Goal: Task Accomplishment & Management: Contribute content

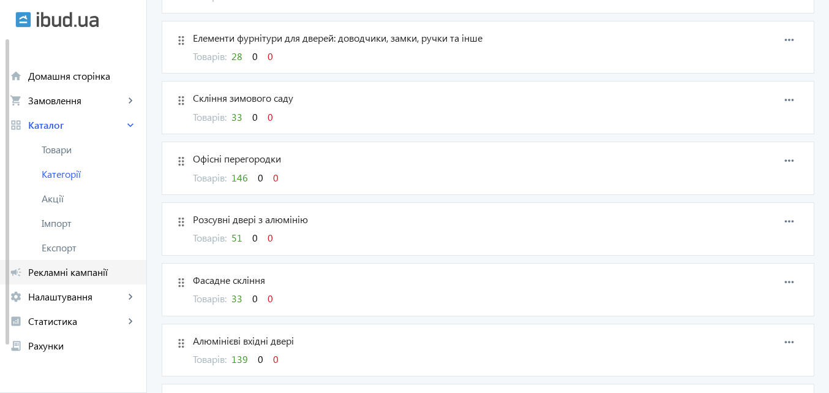
click at [81, 271] on span "Рекламні кампанії" at bounding box center [82, 272] width 108 height 12
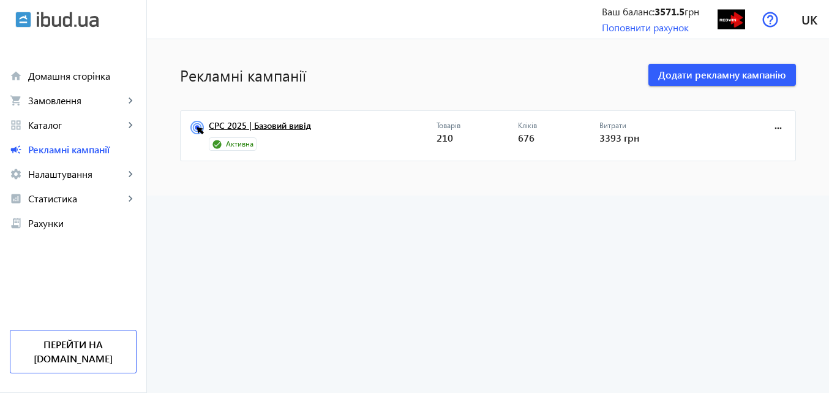
click at [287, 122] on link "CPC 2025 | Базовий вивід" at bounding box center [323, 129] width 228 height 17
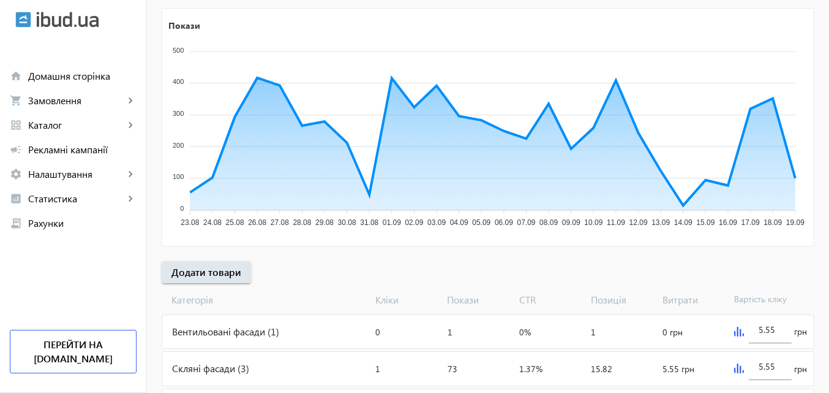
scroll to position [184, 0]
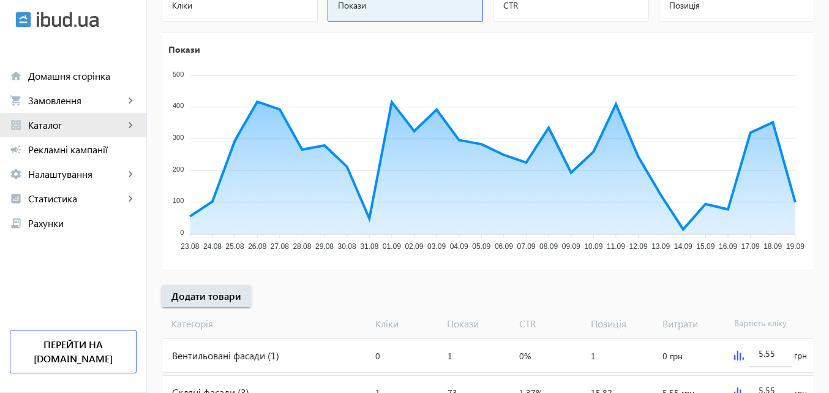
click at [51, 121] on span "Каталог" at bounding box center [76, 125] width 96 height 12
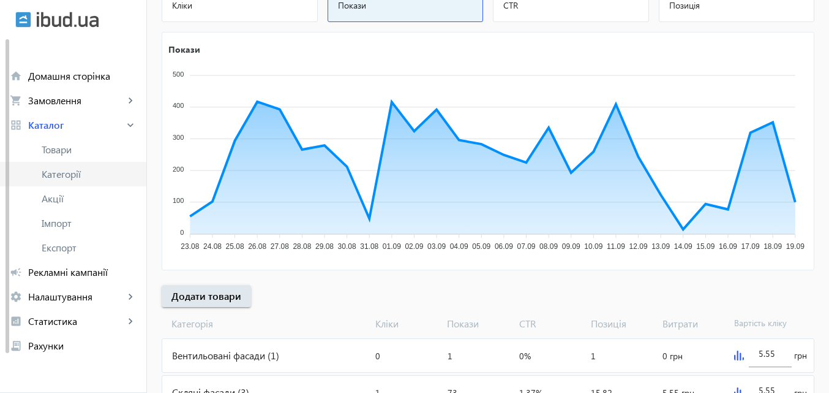
click at [75, 174] on span "Категорії" at bounding box center [89, 174] width 95 height 12
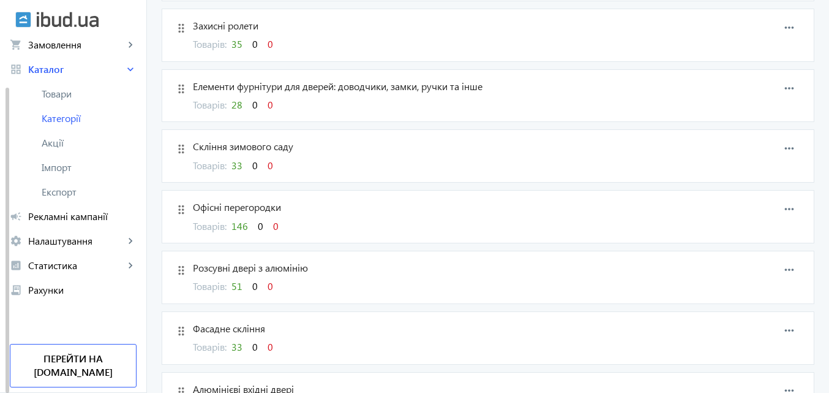
scroll to position [245, 0]
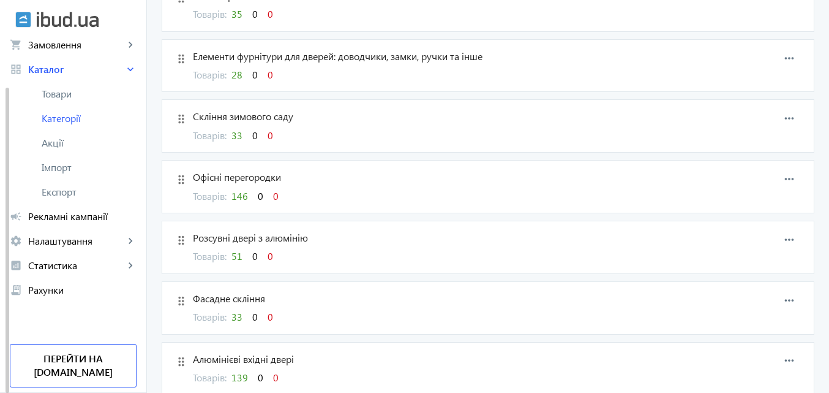
click at [235, 255] on span "51" at bounding box center [237, 255] width 11 height 13
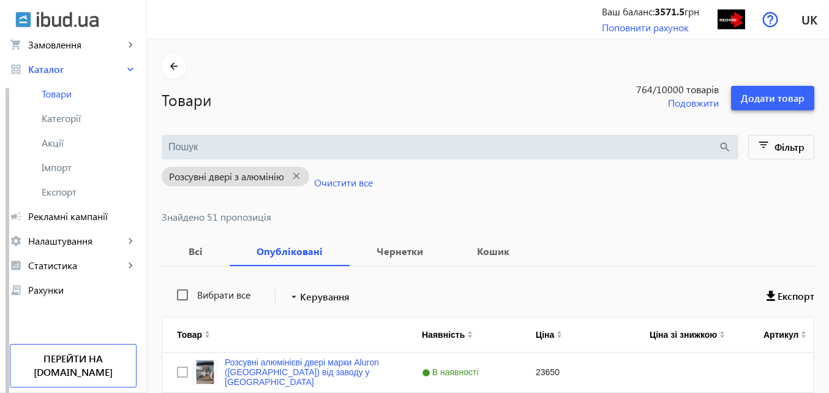
click at [796, 96] on span "Додати товар" at bounding box center [773, 97] width 64 height 13
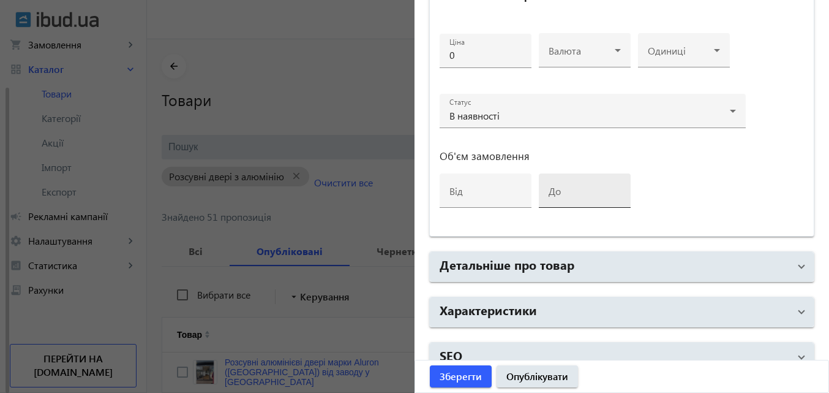
scroll to position [522, 0]
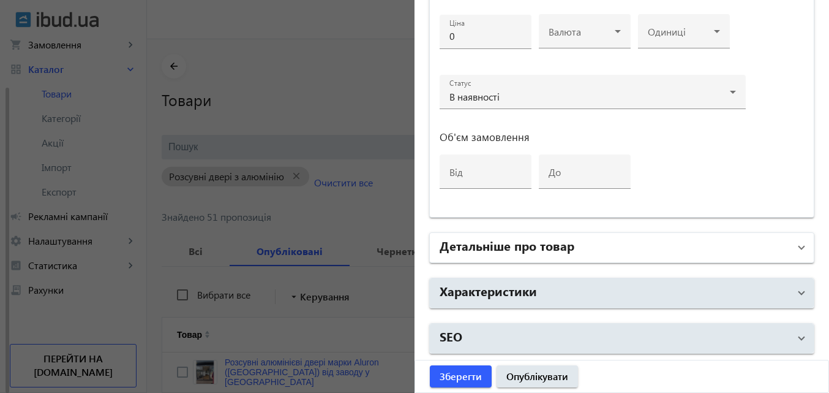
click at [512, 245] on h2 "Детальніше про товар" at bounding box center [507, 244] width 135 height 17
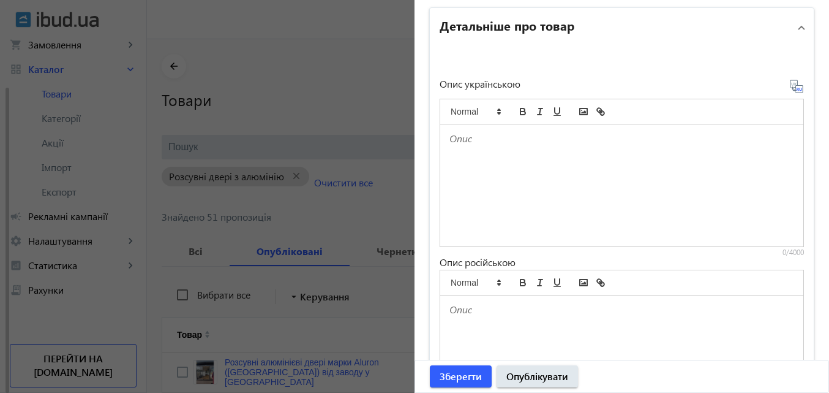
scroll to position [767, 0]
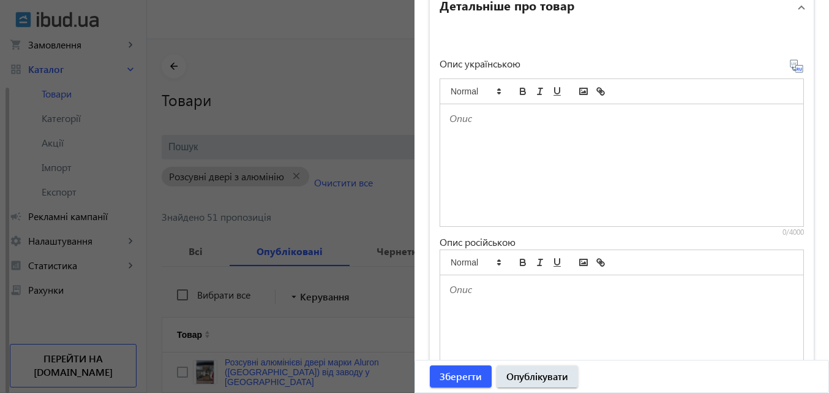
click at [487, 111] on div at bounding box center [621, 165] width 363 height 122
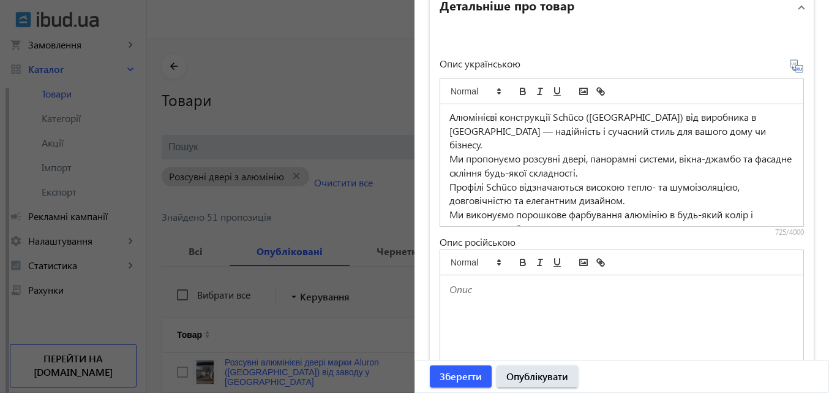
scroll to position [0, 0]
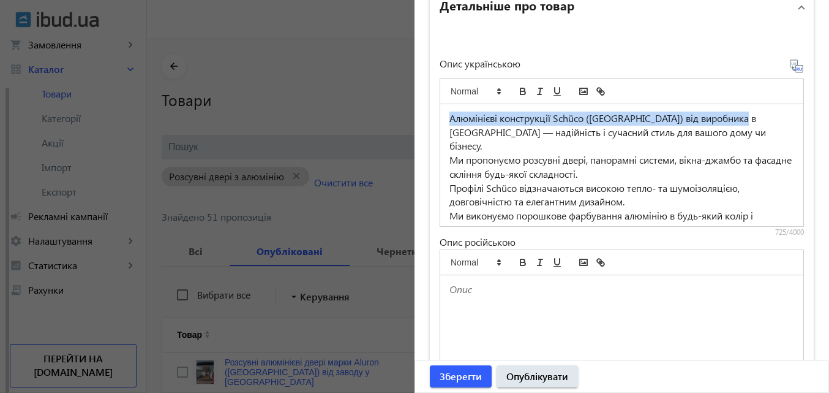
drag, startPoint x: 445, startPoint y: 116, endPoint x: 742, endPoint y: 105, distance: 297.3
click at [742, 105] on div "Алюмінієві конструкції Schüco ([GEOGRAPHIC_DATA]) від виробника в [GEOGRAPHIC_D…" at bounding box center [621, 165] width 363 height 122
copy p "Алюмінієві конструкції Schüco ([GEOGRAPHIC_DATA]) від виробника в [GEOGRAPHIC_D…"
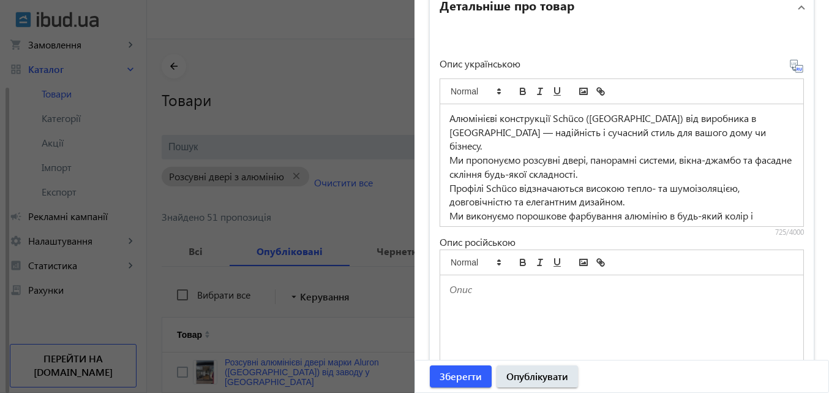
click at [791, 63] on icon at bounding box center [797, 66] width 15 height 15
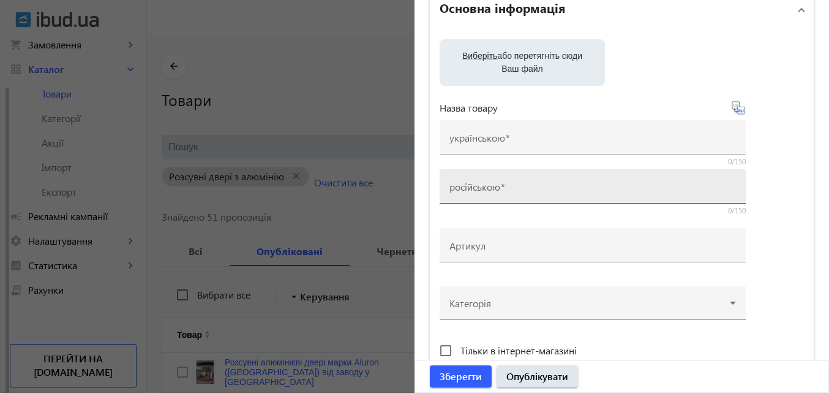
scroll to position [123, 0]
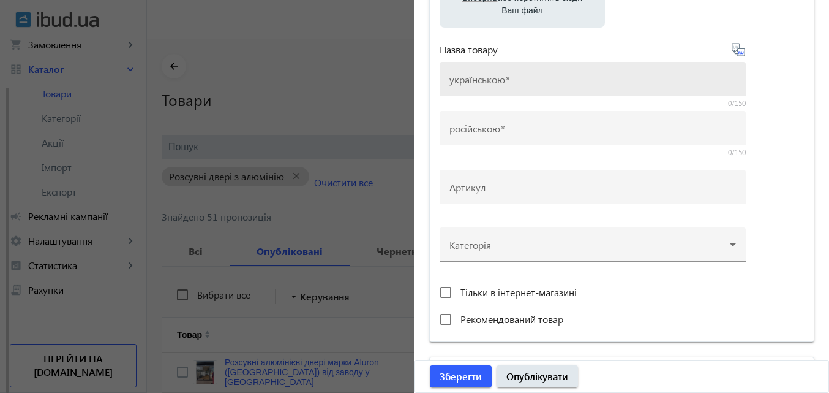
click at [475, 76] on mat-label "українською" at bounding box center [478, 79] width 56 height 13
click at [475, 77] on input "українською" at bounding box center [593, 83] width 287 height 13
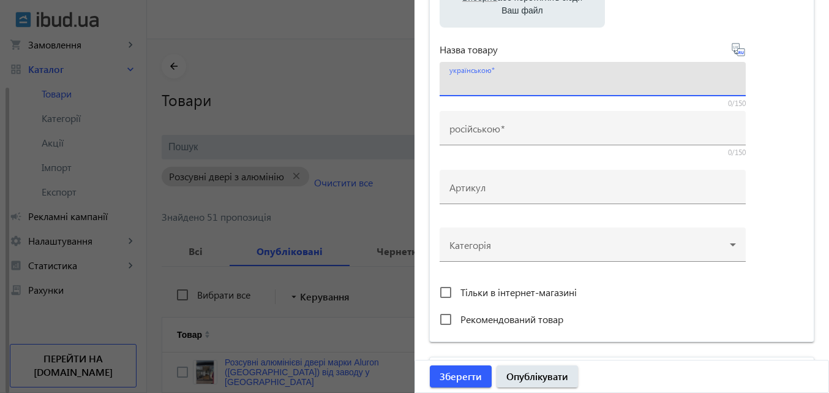
paste input "Алюмінієві конструкції Schüco ([GEOGRAPHIC_DATA]) від виробника в [GEOGRAPHIC_D…"
type input "Алюмінієві конструкції Schüco ([GEOGRAPHIC_DATA]) від виробника в [GEOGRAPHIC_D…"
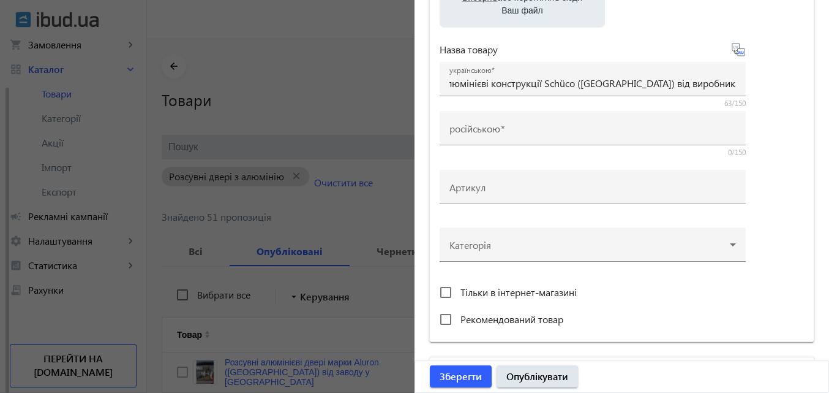
click at [735, 47] on icon at bounding box center [738, 49] width 15 height 15
type input "Алюминиевые конструкции Schüco ([GEOGRAPHIC_DATA]) от производителя в [GEOGRAPH…"
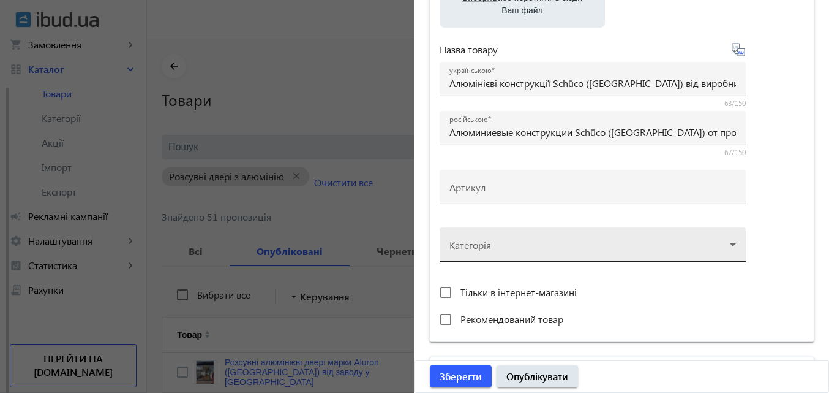
click at [466, 255] on div at bounding box center [593, 239] width 287 height 44
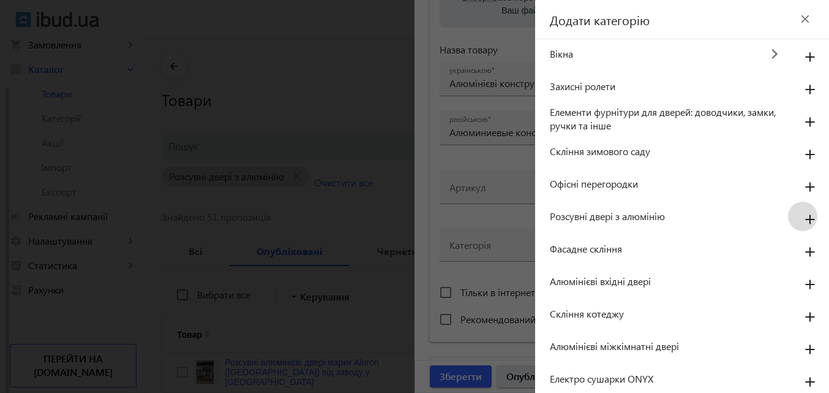
click at [801, 217] on mat-icon "add" at bounding box center [810, 220] width 29 height 22
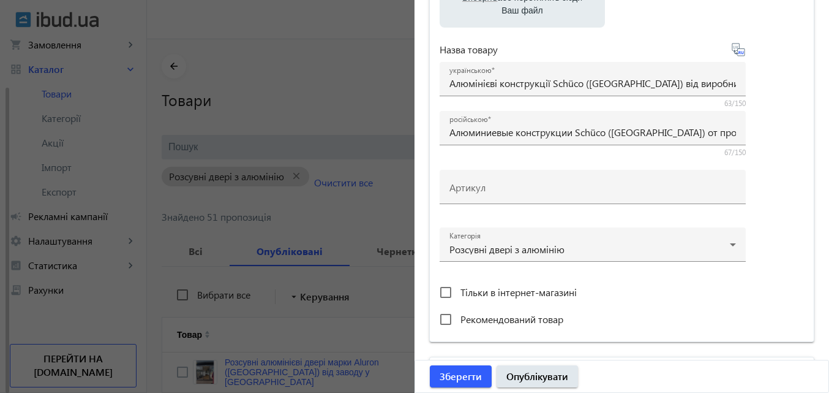
click at [475, 319] on span "Рекомендований товар" at bounding box center [512, 318] width 103 height 13
click at [458, 319] on input "Рекомендований товар" at bounding box center [446, 319] width 25 height 25
checkbox input "true"
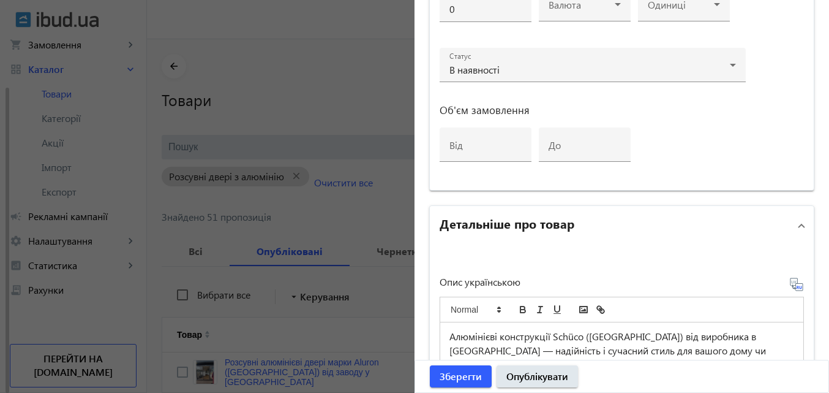
scroll to position [551, 0]
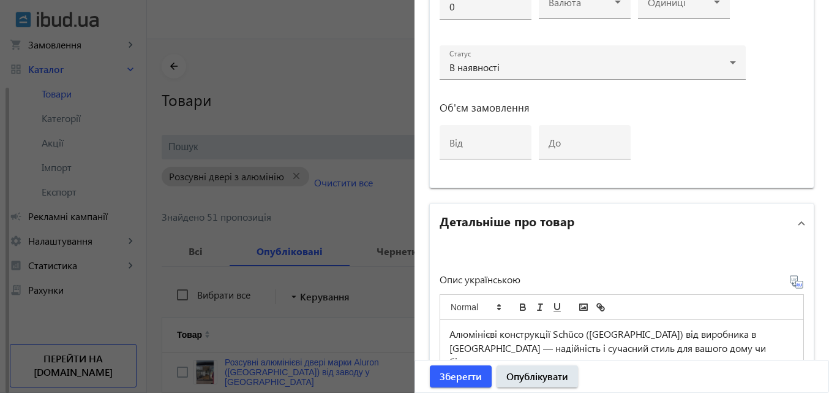
click at [532, 218] on h2 "Детальніше про товар" at bounding box center [507, 220] width 135 height 17
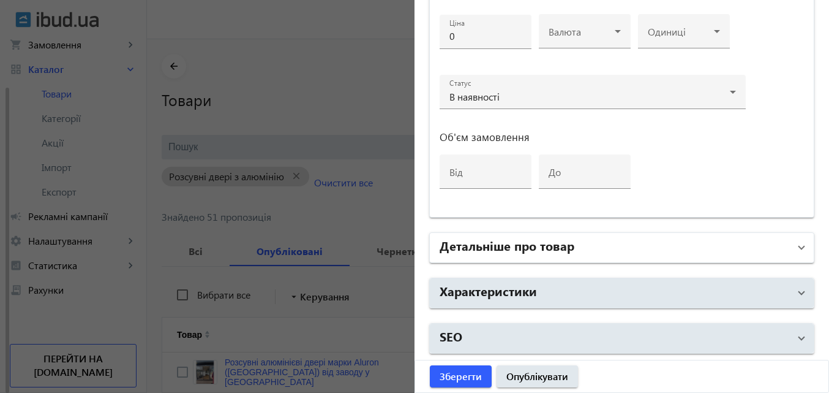
scroll to position [522, 0]
click at [520, 244] on h2 "Детальніше про товар" at bounding box center [507, 244] width 135 height 17
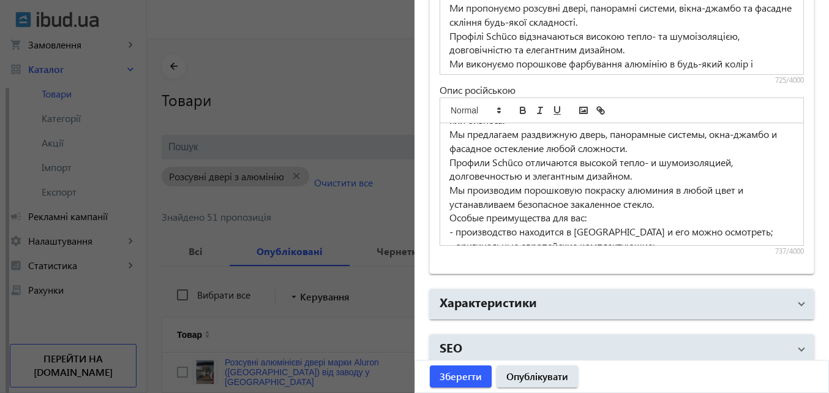
scroll to position [102, 0]
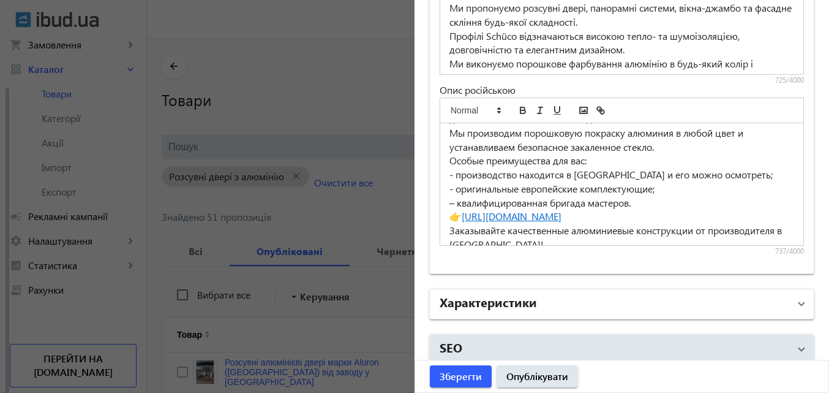
click at [510, 301] on h2 "Характеристики" at bounding box center [488, 301] width 97 height 17
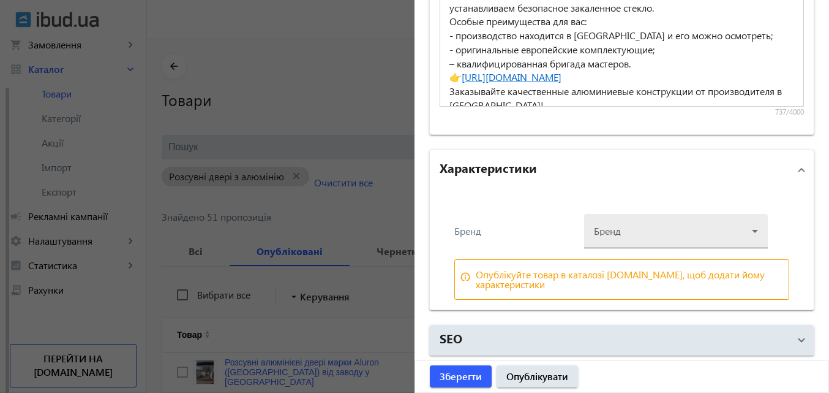
scroll to position [1060, 0]
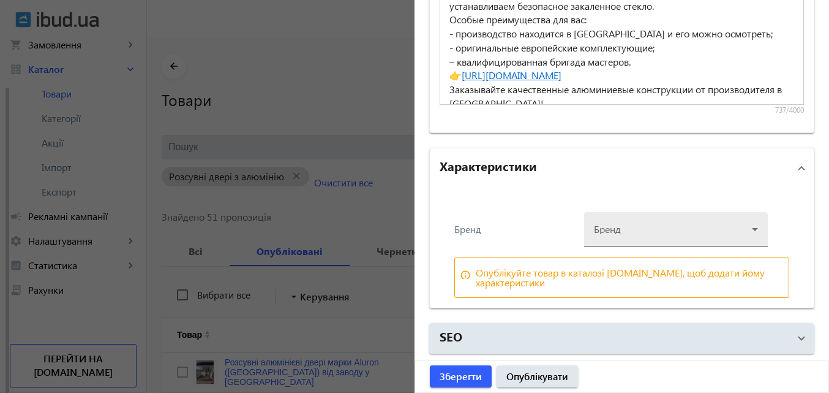
click at [594, 230] on div at bounding box center [676, 224] width 164 height 44
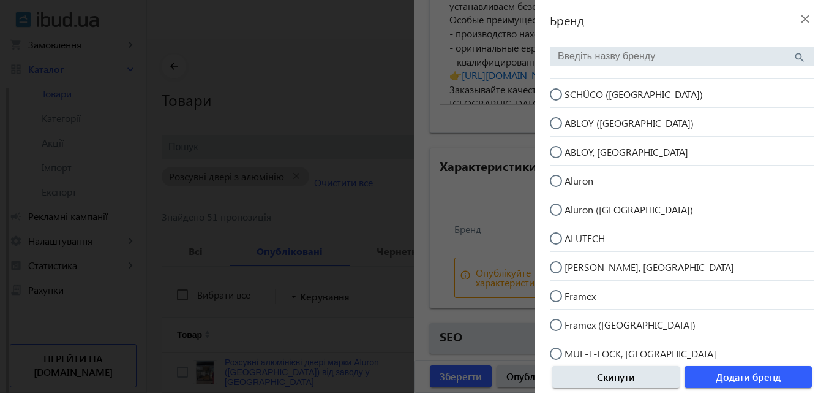
click at [554, 98] on input "SCHÜCO ([GEOGRAPHIC_DATA])" at bounding box center [562, 100] width 25 height 25
radio input "true"
click at [713, 368] on span "button" at bounding box center [748, 376] width 127 height 29
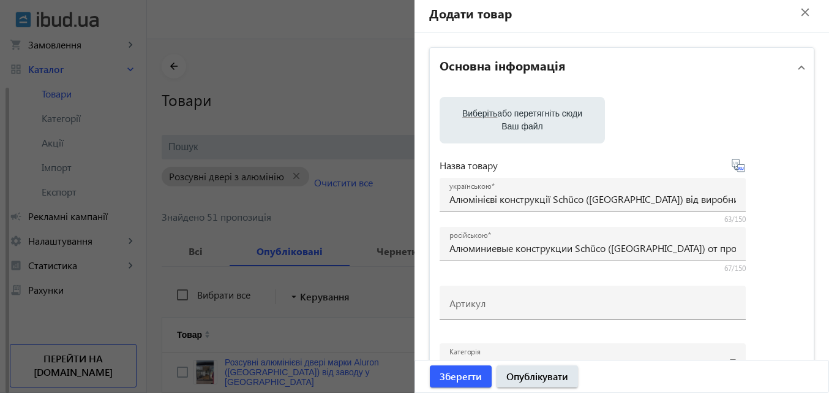
scroll to position [0, 0]
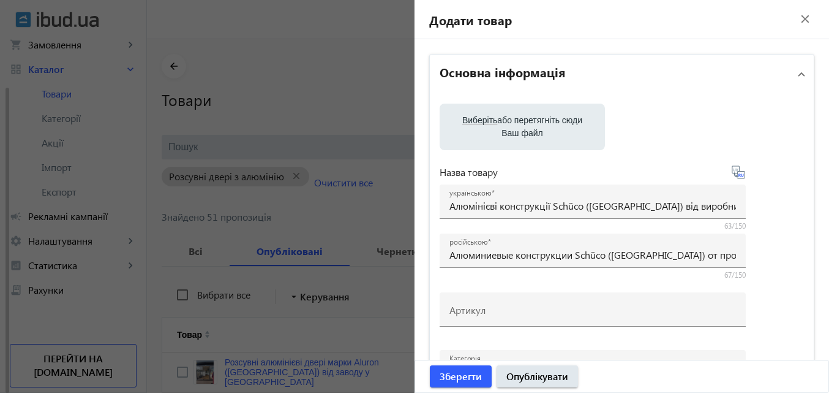
click at [464, 119] on span "Виберіть" at bounding box center [479, 120] width 35 height 10
click at [464, 121] on input "Виберіть або перетягніть сюди Ваш файл" at bounding box center [523, 128] width 146 height 15
type input "C:\fakepath\Віконні системи Шуко (5).jpg"
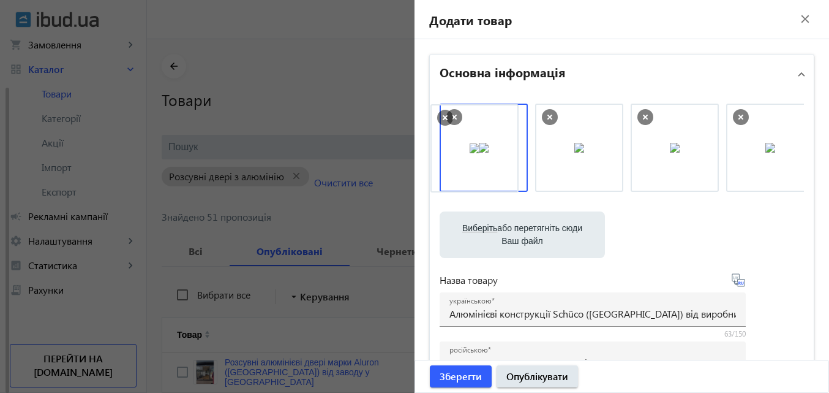
drag, startPoint x: 748, startPoint y: 151, endPoint x: 456, endPoint y: 151, distance: 292.2
drag, startPoint x: 687, startPoint y: 154, endPoint x: 477, endPoint y: 157, distance: 210.1
drag, startPoint x: 477, startPoint y: 157, endPoint x: 567, endPoint y: 156, distance: 90.7
drag, startPoint x: 688, startPoint y: 162, endPoint x: 483, endPoint y: 154, distance: 205.4
drag, startPoint x: 635, startPoint y: 157, endPoint x: 521, endPoint y: 158, distance: 113.9
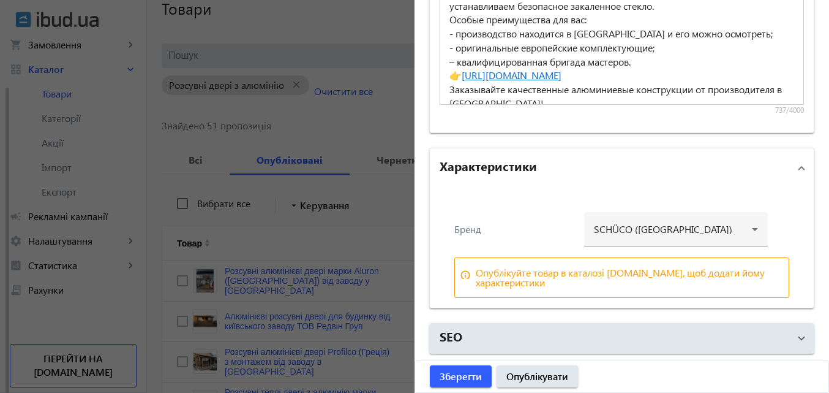
scroll to position [245, 0]
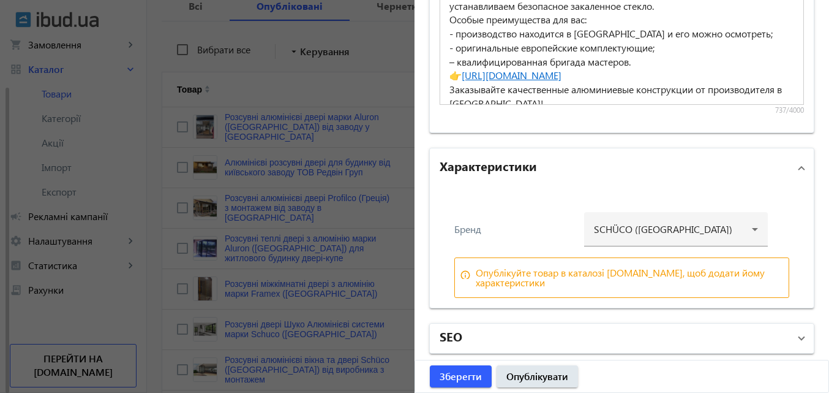
click at [477, 336] on mat-panel-title "SEO" at bounding box center [615, 338] width 350 height 22
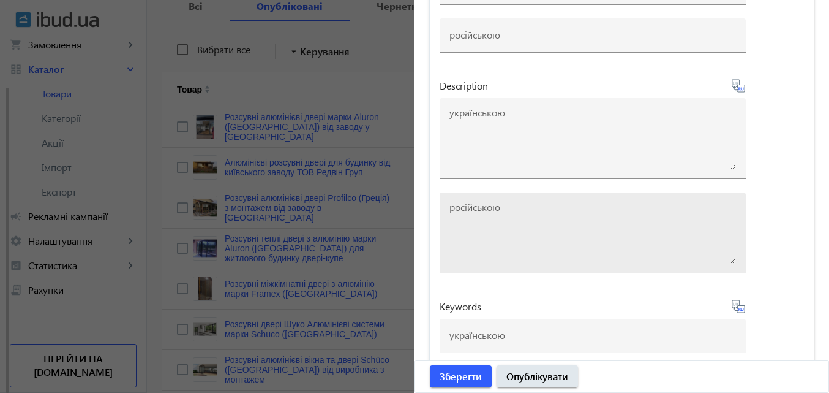
scroll to position [1658, 0]
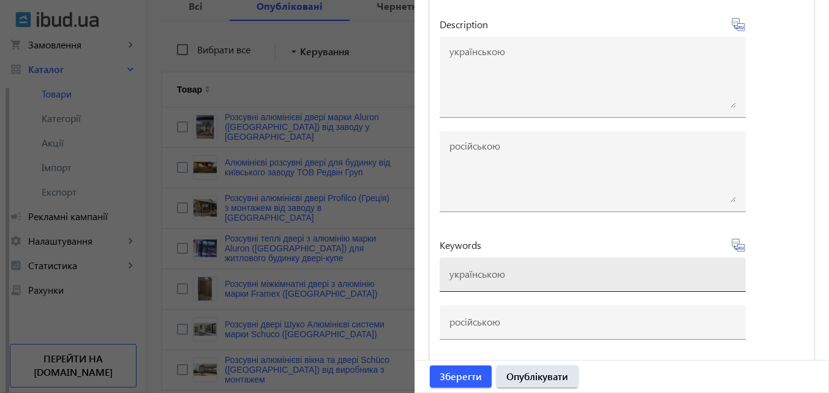
click at [482, 269] on input at bounding box center [593, 273] width 287 height 13
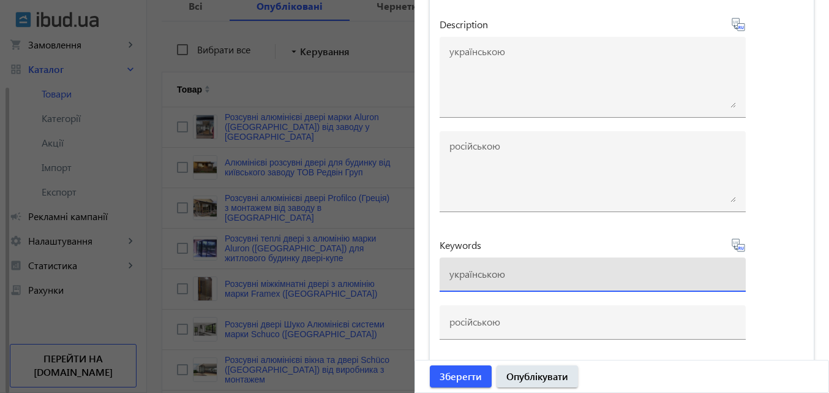
paste input "вікна з алюмінію двері з алюмінію скління приватних будинків у [GEOGRAPHIC_DATA…"
type input "вікна з алюмінію двері з алюмінію скління приватних будинків у [GEOGRAPHIC_DATA…"
click at [739, 244] on icon at bounding box center [738, 245] width 15 height 15
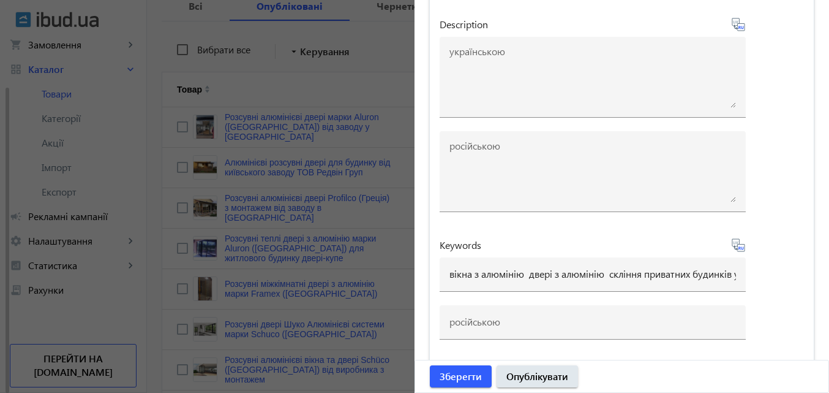
type input "окна из алюминия двери из алюминия остекление частных домов в [GEOGRAPHIC_DATA]…"
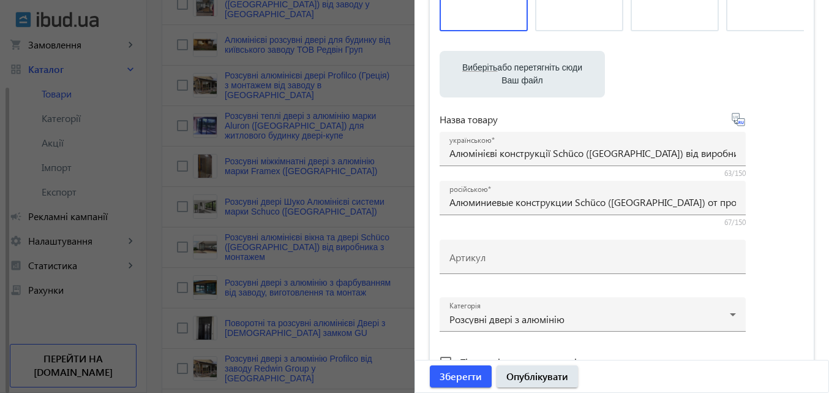
scroll to position [187, 0]
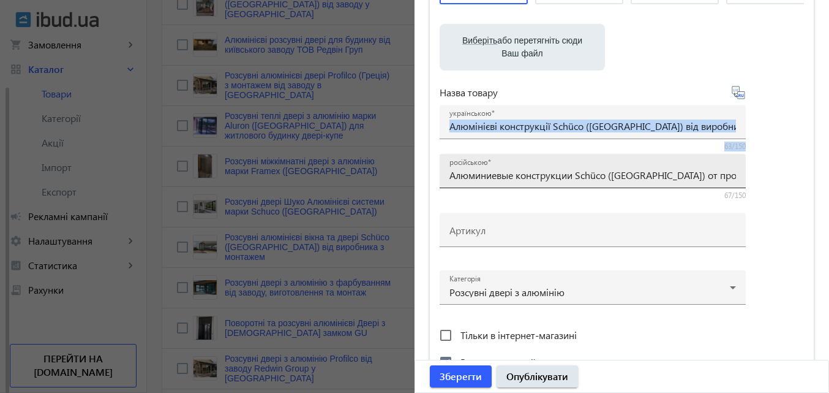
drag, startPoint x: 444, startPoint y: 128, endPoint x: 716, endPoint y: 154, distance: 273.2
click at [716, 154] on div "Назва товару українською Алюмінієві конструкції Schüco ([GEOGRAPHIC_DATA]) від …" at bounding box center [593, 142] width 306 height 115
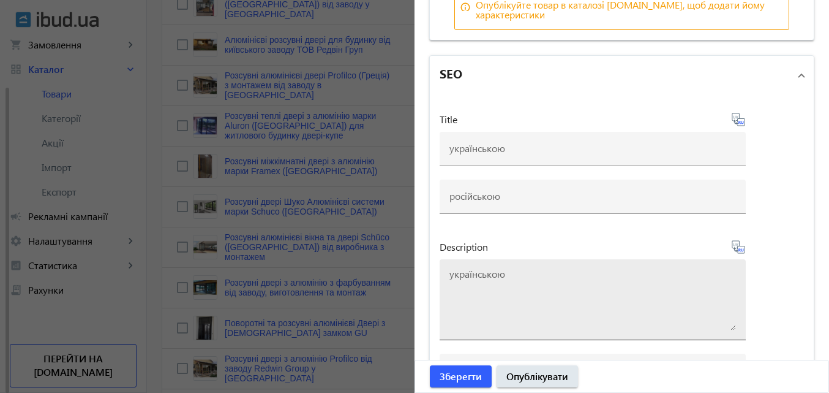
scroll to position [1474, 0]
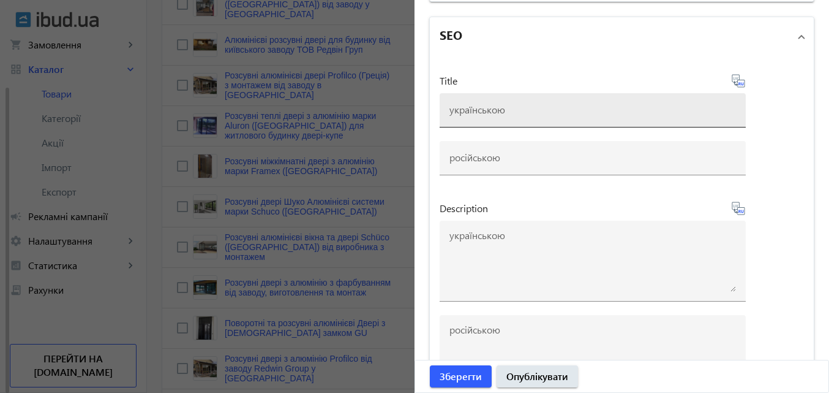
click at [499, 115] on input at bounding box center [593, 109] width 287 height 13
paste input "Алюмінієві конструкції Schüco ([GEOGRAPHIC_DATA]) від виробника в [GEOGRAPHIC_D…"
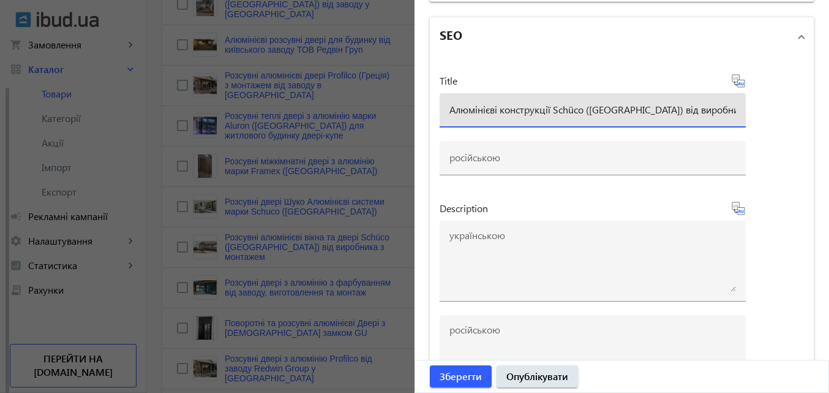
scroll to position [0, 99]
type input "Алюмінієві конструкції Schüco ([GEOGRAPHIC_DATA]) від виробника в [GEOGRAPHIC_D…"
click at [736, 79] on icon at bounding box center [737, 78] width 2 height 3
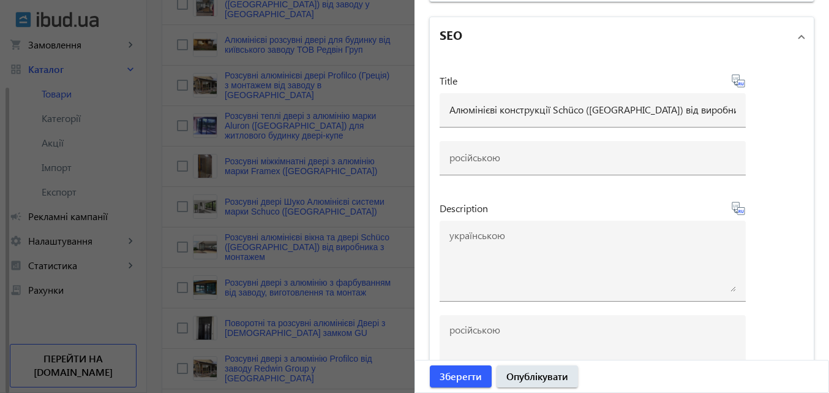
type input "Алюминиевые конструкции Schüco ([GEOGRAPHIC_DATA]) от производителя в [GEOGRAPH…"
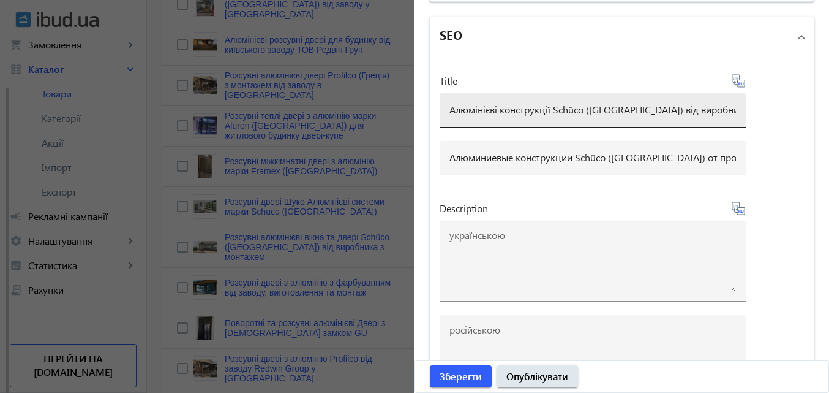
click at [704, 110] on input "Алюмінієві конструкції Schüco ([GEOGRAPHIC_DATA]) від виробника в [GEOGRAPHIC_D…" at bounding box center [593, 109] width 287 height 13
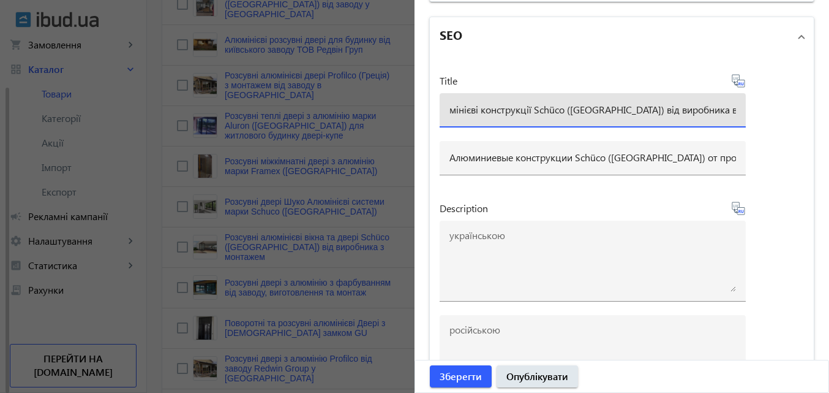
scroll to position [0, 14]
type input "Алюмінієві конструкції Schüco ([GEOGRAPHIC_DATA]) від виробника в [GEOGRAPHIC_D…"
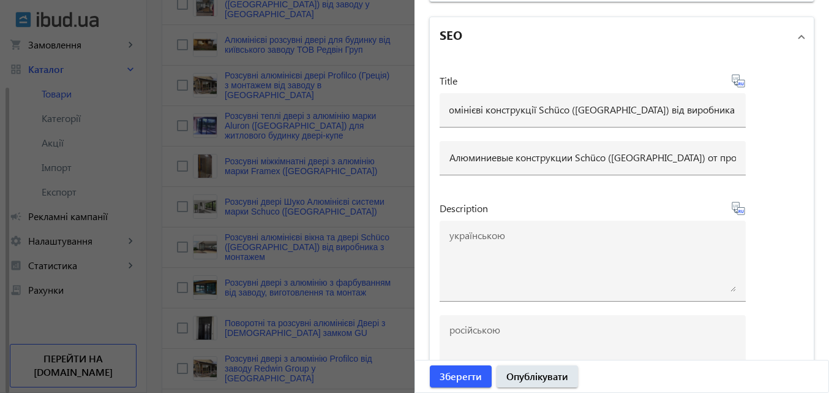
click at [731, 78] on icon at bounding box center [738, 81] width 15 height 15
type input "Алюминиевые конструкции Schüco ([GEOGRAPHIC_DATA]) от производителя в [GEOGRAPH…"
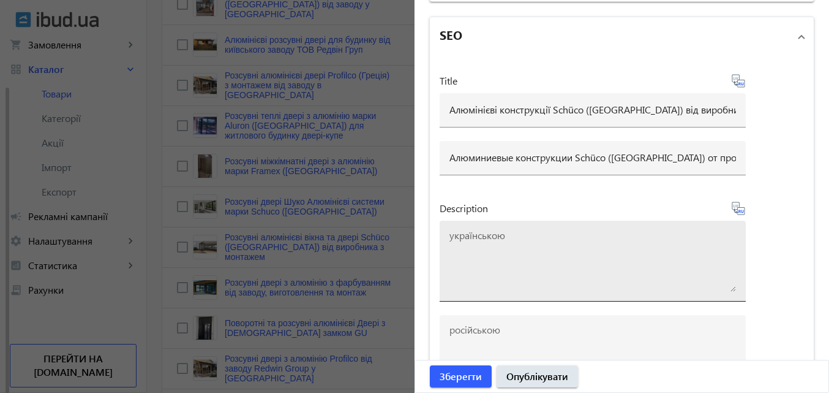
click at [507, 240] on textarea at bounding box center [593, 260] width 287 height 61
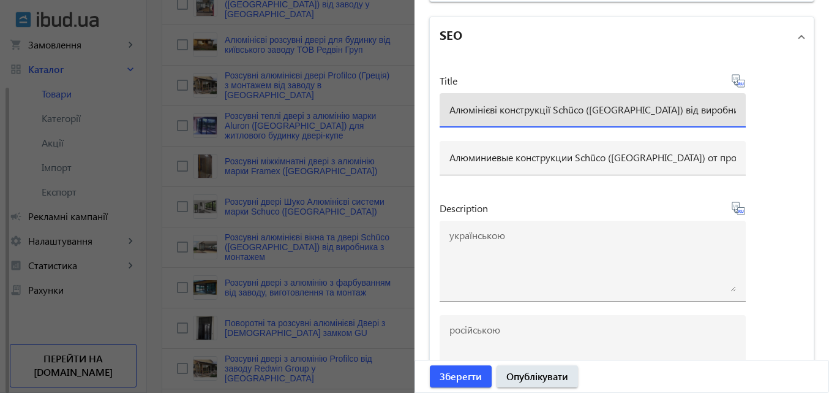
scroll to position [0, 14]
drag, startPoint x: 448, startPoint y: 111, endPoint x: 792, endPoint y: 123, distance: 344.4
click at [792, 123] on div "Title Алюмінієві конструкції Schüco ([GEOGRAPHIC_DATA]) від виробника в [GEOGRA…" at bounding box center [622, 303] width 384 height 495
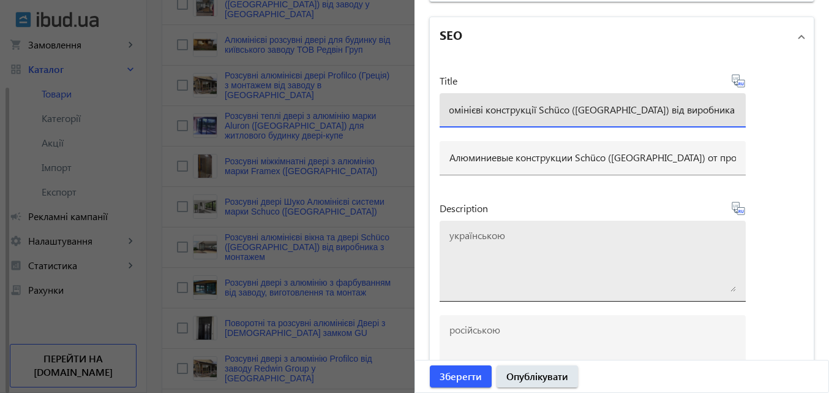
scroll to position [0, 0]
click at [510, 241] on textarea at bounding box center [593, 260] width 287 height 61
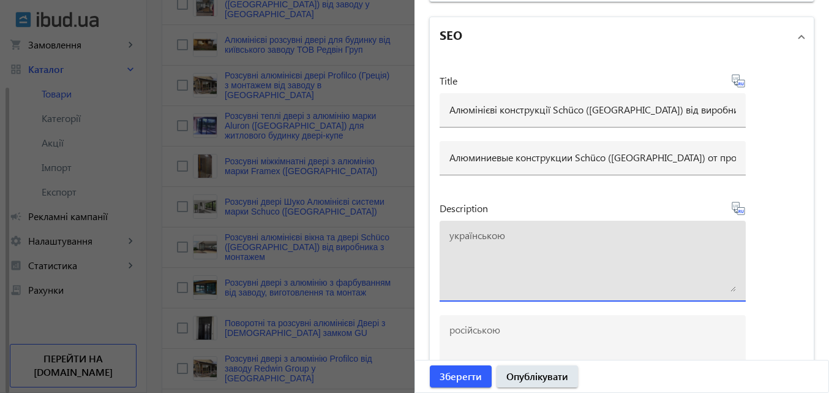
paste textarea "Алюмінієві конструкції Schüco ([GEOGRAPHIC_DATA]) від виробника в [GEOGRAPHIC_D…"
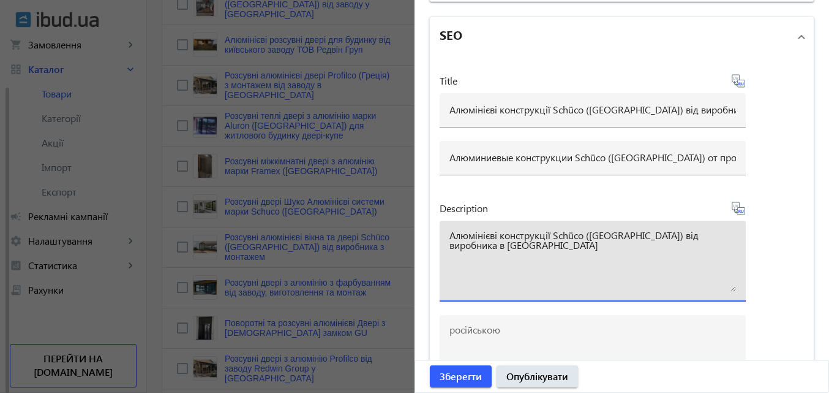
type textarea "Алюмінієві конструкції Schüco ([GEOGRAPHIC_DATA]) від виробника в [GEOGRAPHIC_D…"
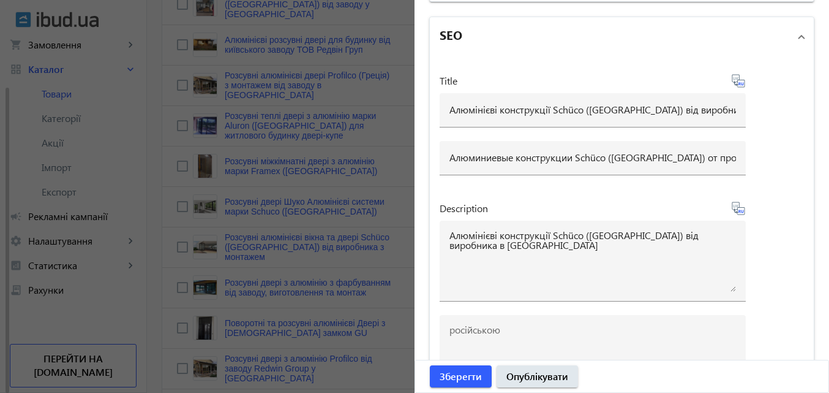
click at [736, 205] on icon at bounding box center [738, 208] width 15 height 15
type textarea "Алюминиевые конструкции Schüco ([GEOGRAPHIC_DATA]) от производителя в [GEOGRAPH…"
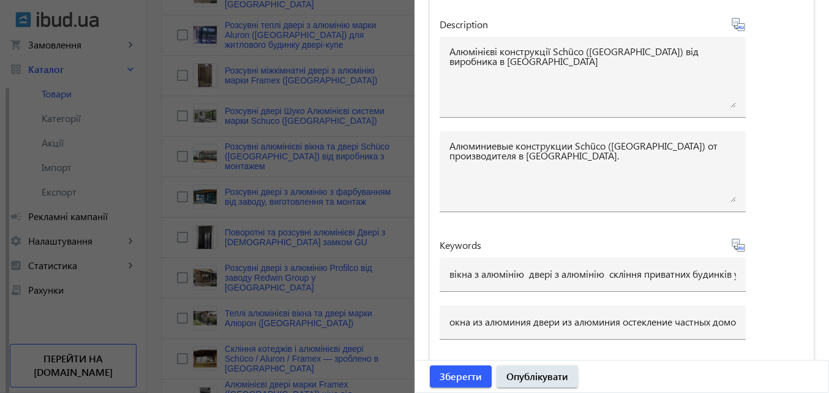
scroll to position [490, 0]
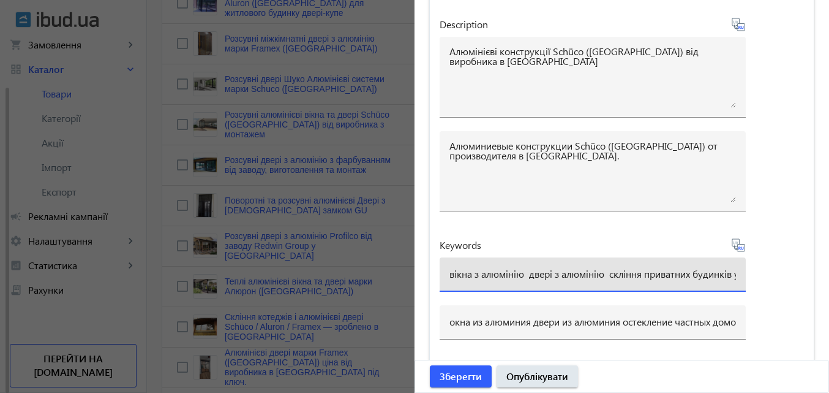
click at [467, 273] on input "вікна з алюмінію двері з алюмінію скління приватних будинків у [GEOGRAPHIC_DATA…" at bounding box center [593, 273] width 287 height 13
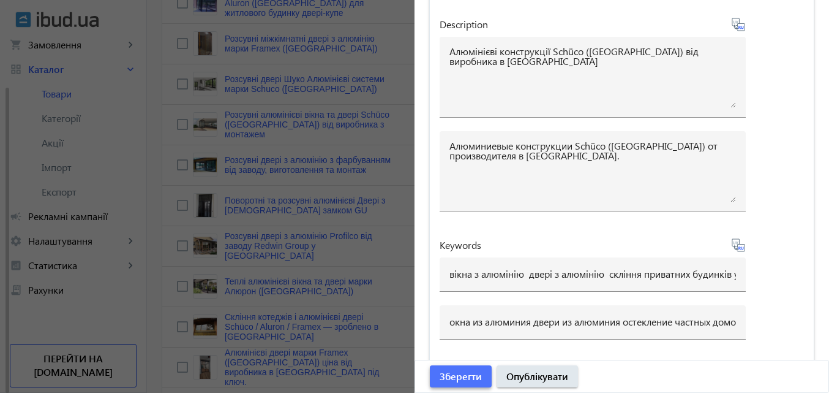
click at [462, 371] on span "Зберегти" at bounding box center [461, 375] width 42 height 13
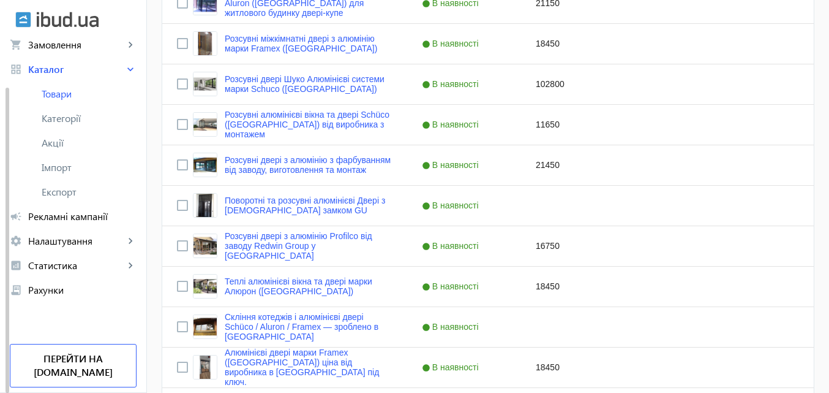
scroll to position [0, 0]
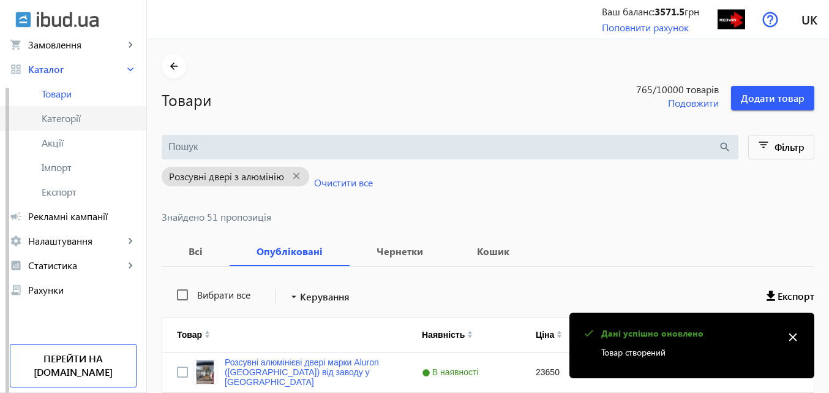
click at [72, 120] on span "Категорії" at bounding box center [89, 118] width 95 height 12
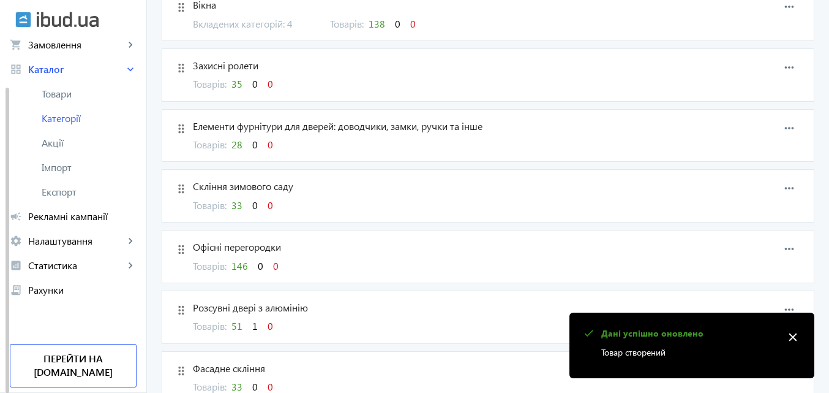
scroll to position [184, 0]
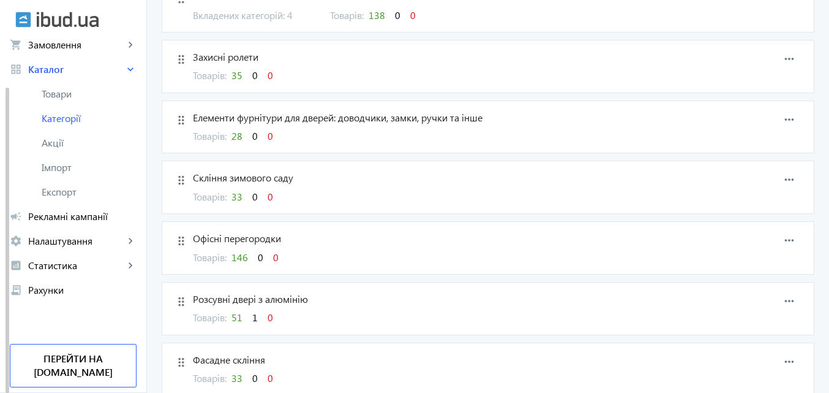
click at [252, 314] on span "1" at bounding box center [255, 317] width 6 height 13
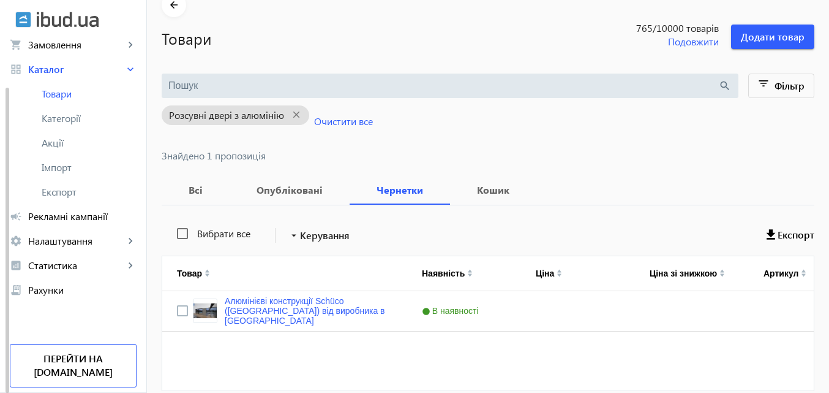
scroll to position [116, 0]
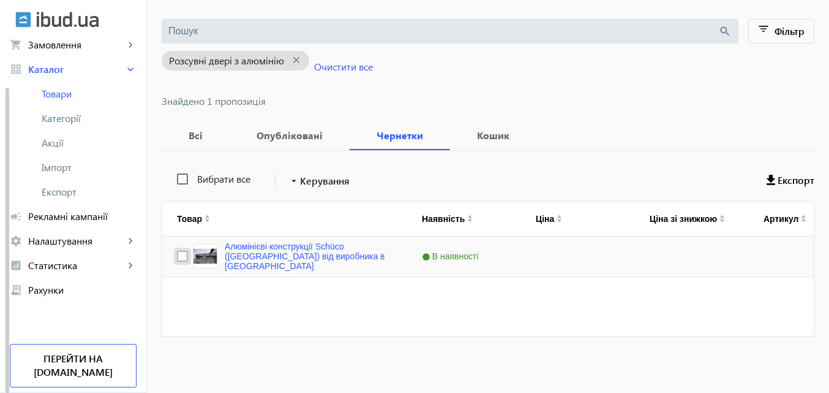
click at [177, 255] on input "Press Space to toggle row selection (unchecked)" at bounding box center [182, 256] width 11 height 11
checkbox input "true"
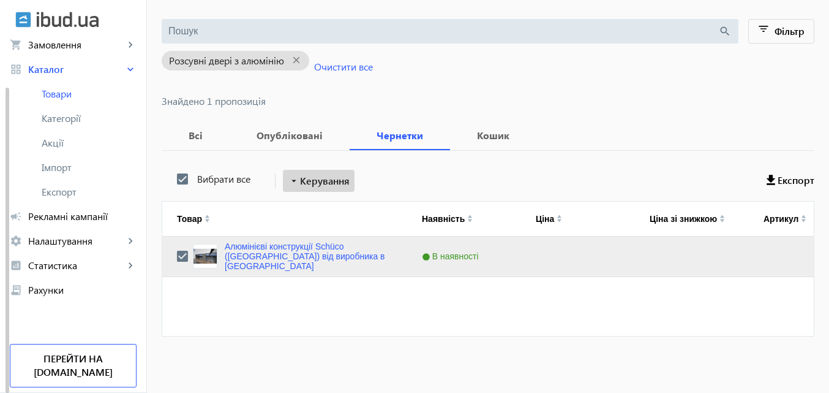
click at [324, 181] on span "Керування" at bounding box center [325, 180] width 50 height 15
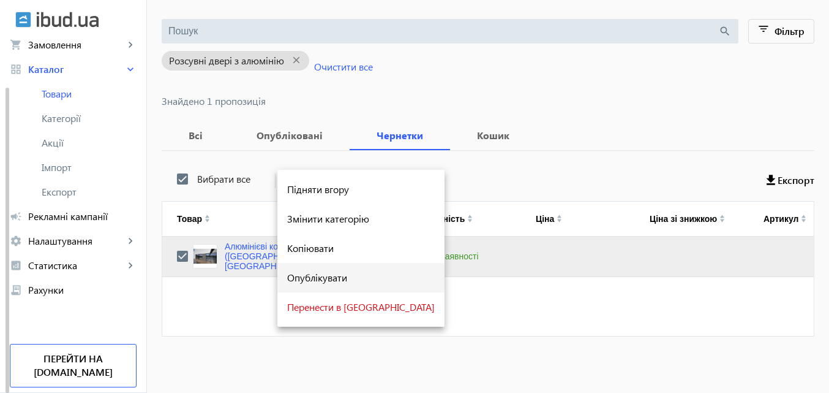
click at [302, 273] on span "Опублікувати" at bounding box center [361, 278] width 148 height 10
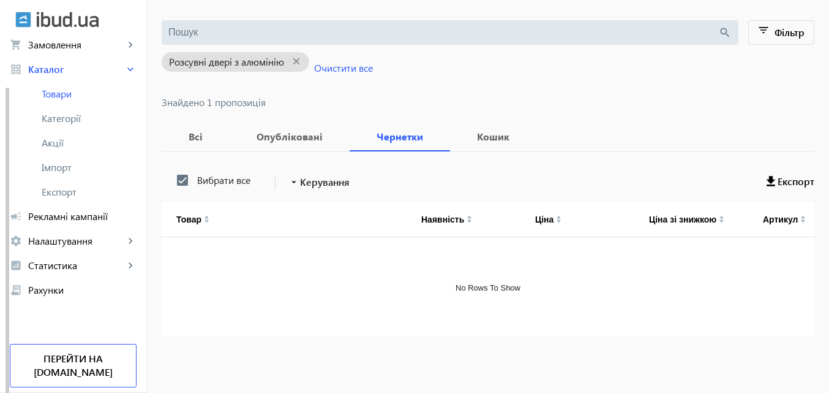
scroll to position [0, 0]
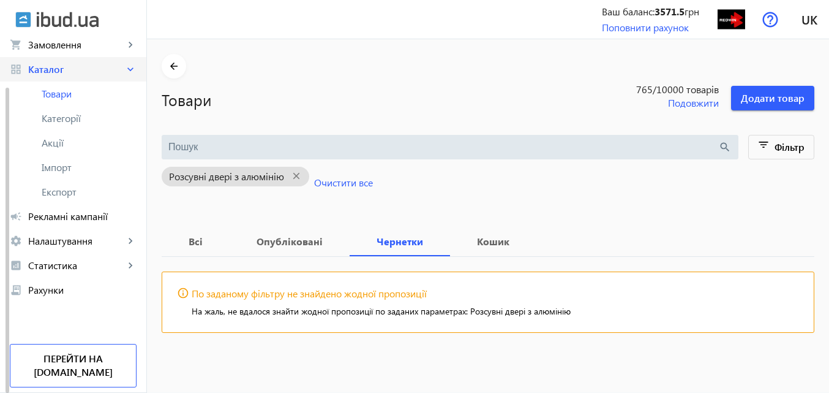
click at [45, 67] on span "Каталог" at bounding box center [76, 69] width 96 height 12
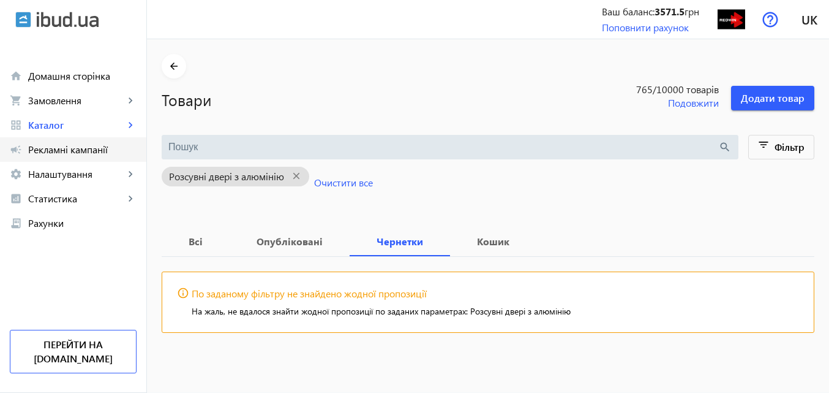
click at [75, 145] on span "Рекламні кампанії" at bounding box center [82, 149] width 108 height 12
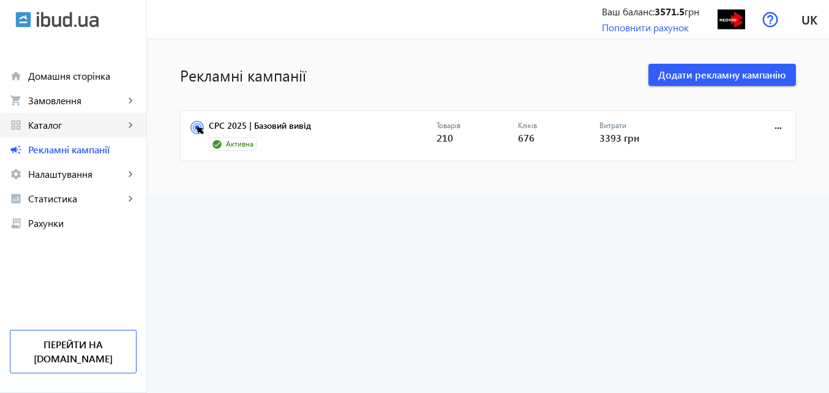
click at [45, 121] on span "Каталог" at bounding box center [76, 125] width 96 height 12
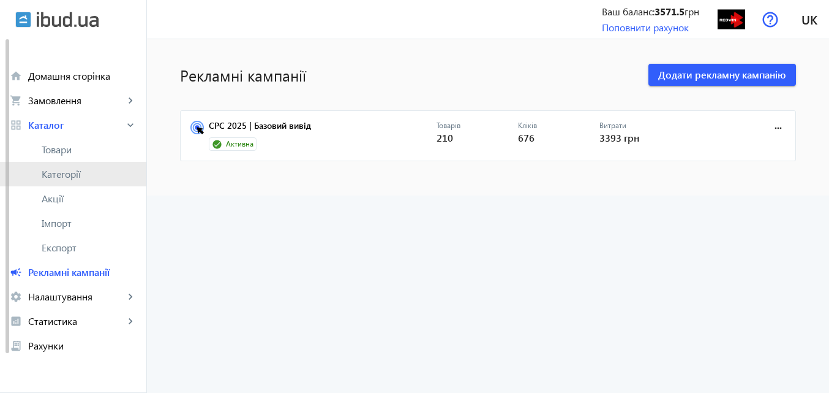
click at [69, 171] on span "Категорії" at bounding box center [89, 174] width 95 height 12
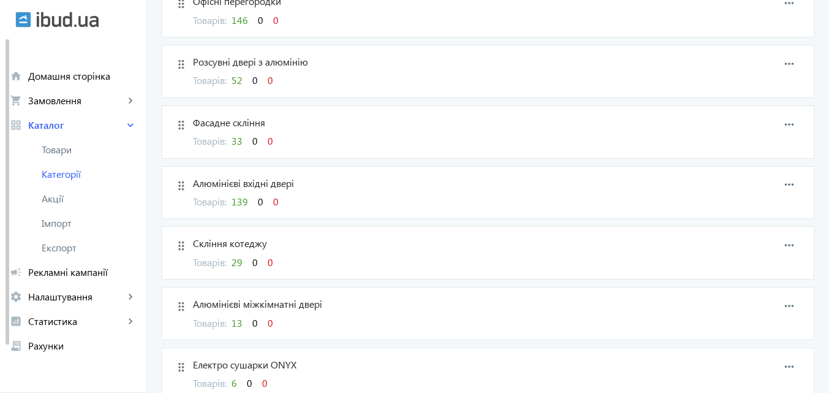
scroll to position [429, 0]
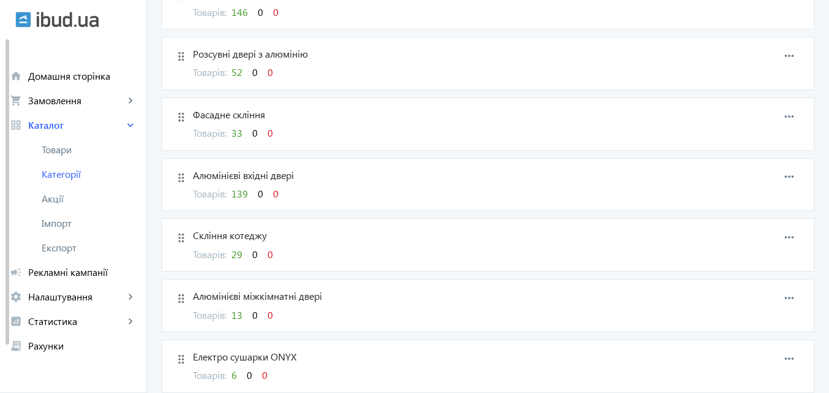
click at [236, 251] on span "29" at bounding box center [237, 253] width 11 height 13
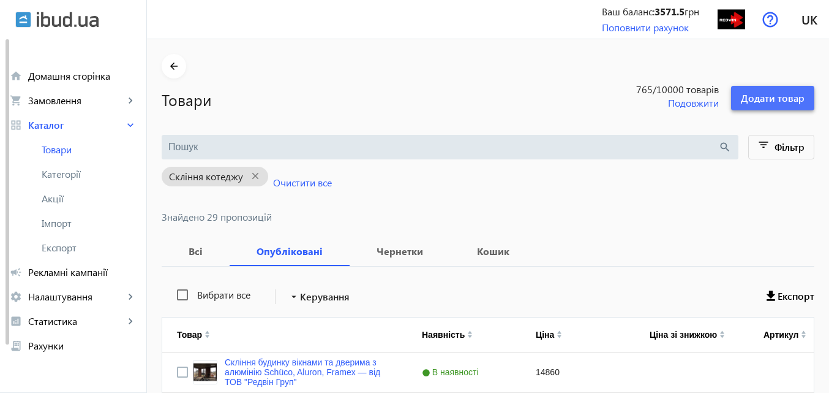
click at [791, 92] on span "Додати товар" at bounding box center [773, 97] width 64 height 13
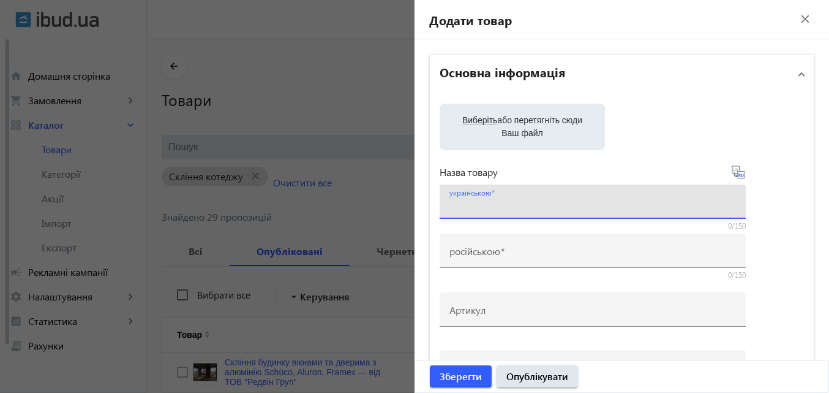
click at [484, 209] on input "українською" at bounding box center [593, 205] width 287 height 13
paste input "конструкції Framex ([GEOGRAPHIC_DATA]), Aluron ([GEOGRAPHIC_DATA]) та Schüco ([…"
click at [483, 206] on input "конструкції Framex ([GEOGRAPHIC_DATA]), Aluron ([GEOGRAPHIC_DATA]) та Schüco ([…" at bounding box center [593, 205] width 287 height 13
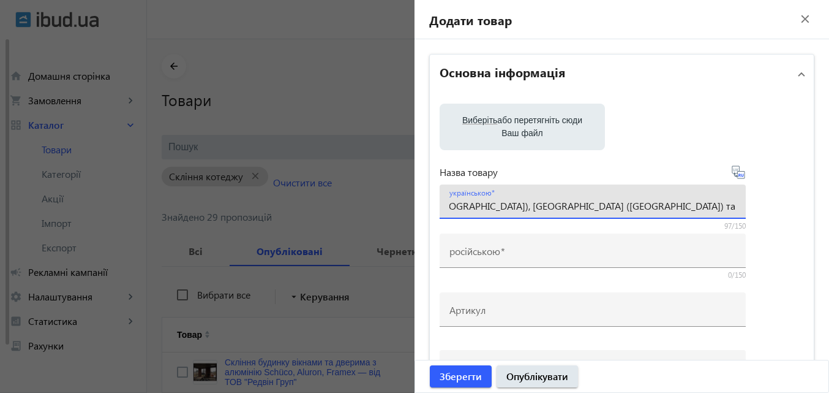
type input "Алюмінієві конструкції Framex ([GEOGRAPHIC_DATA]), [GEOGRAPHIC_DATA] ([GEOGRAPH…"
click at [736, 166] on icon at bounding box center [738, 171] width 13 height 13
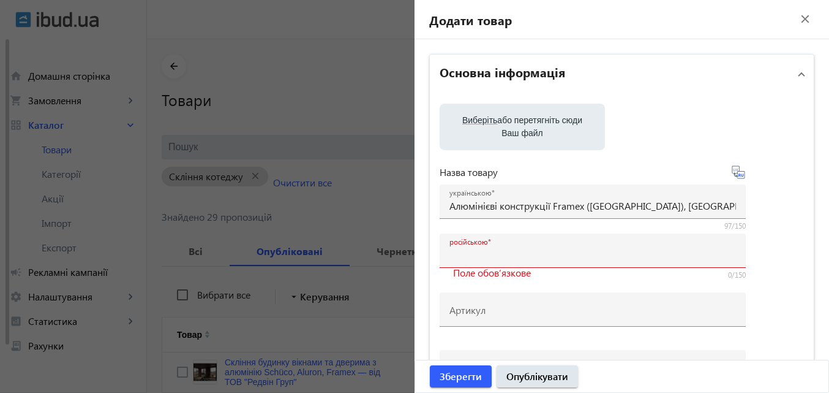
type input "Алюминиевые конструкции Framex ([GEOGRAPHIC_DATA]), [GEOGRAPHIC_DATA] ([GEOGRAP…"
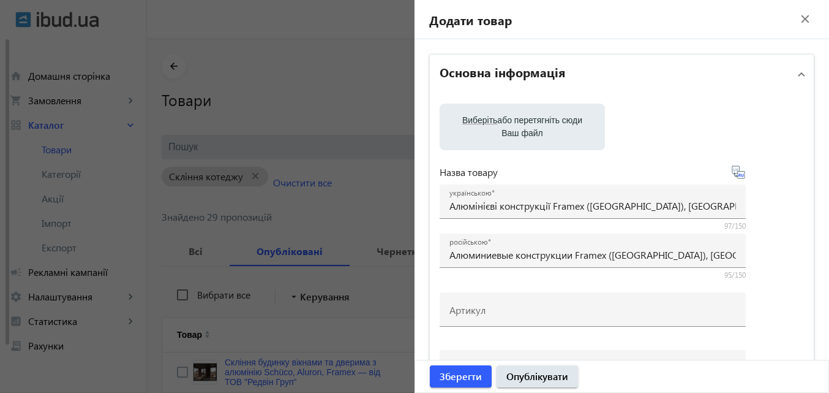
click at [481, 121] on span "Виберіть" at bounding box center [479, 120] width 35 height 10
click at [481, 121] on input "Виберіть або перетягніть сюди Ваш файл" at bounding box center [523, 128] width 146 height 15
type input "C:\fakepath\slidingdoors-aluminium5-image-data (1).jpg"
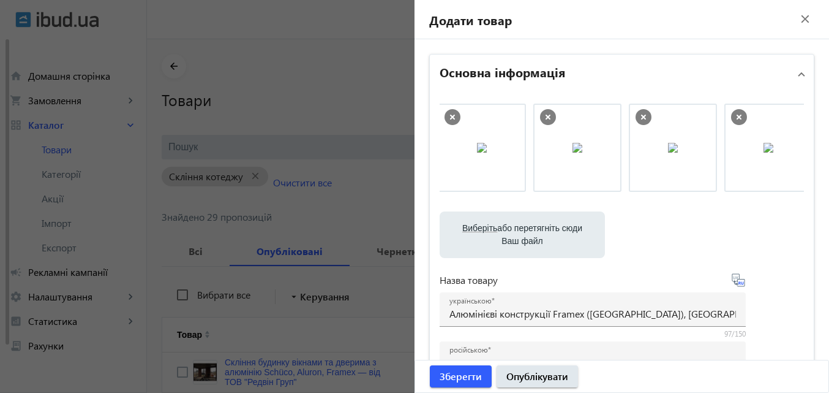
scroll to position [0, 304]
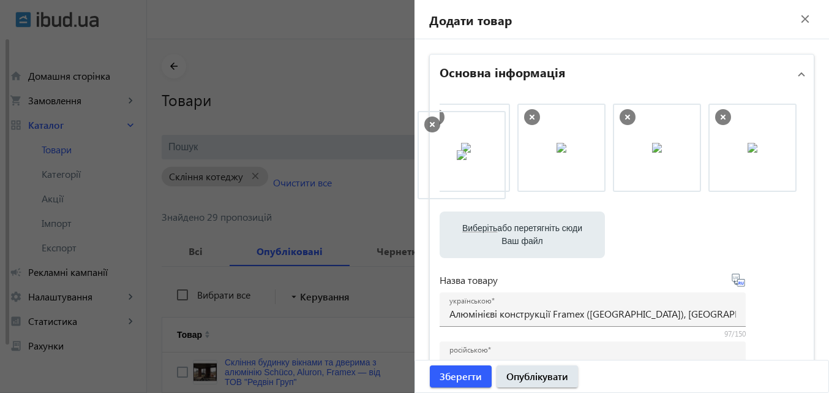
drag, startPoint x: 753, startPoint y: 148, endPoint x: 466, endPoint y: 156, distance: 287.4
drag, startPoint x: 725, startPoint y: 145, endPoint x: 489, endPoint y: 150, distance: 235.9
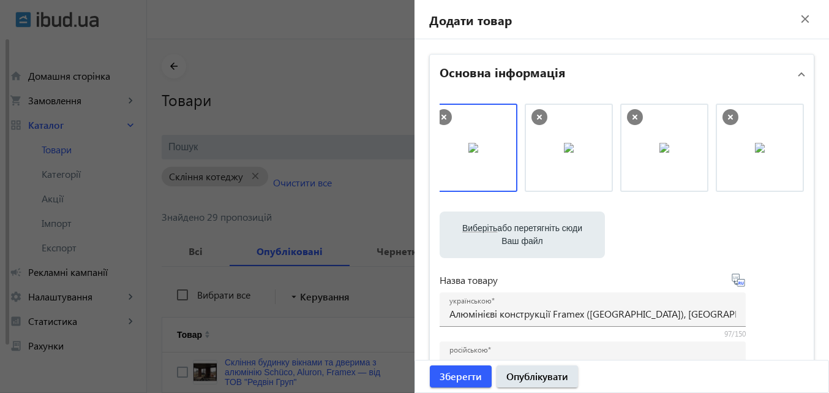
scroll to position [0, 0]
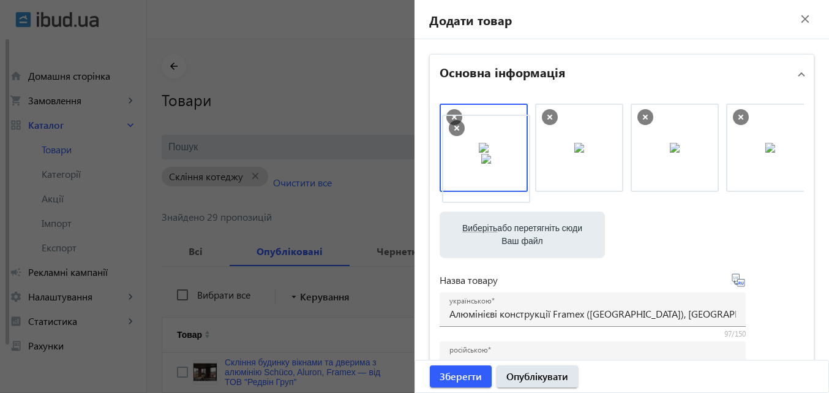
drag, startPoint x: 680, startPoint y: 159, endPoint x: 495, endPoint y: 170, distance: 185.3
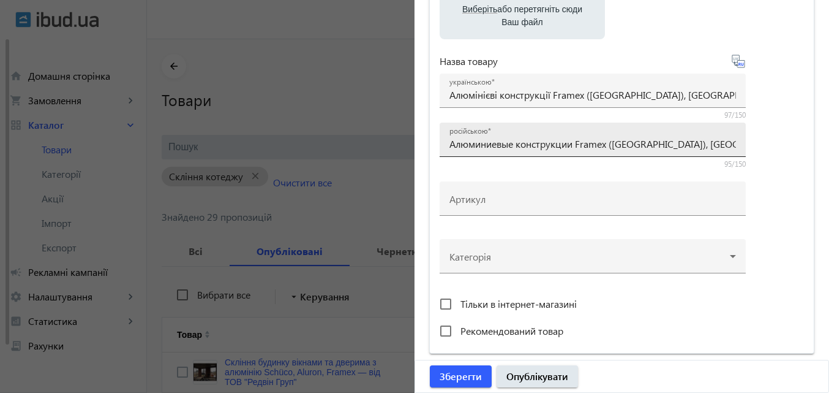
scroll to position [245, 0]
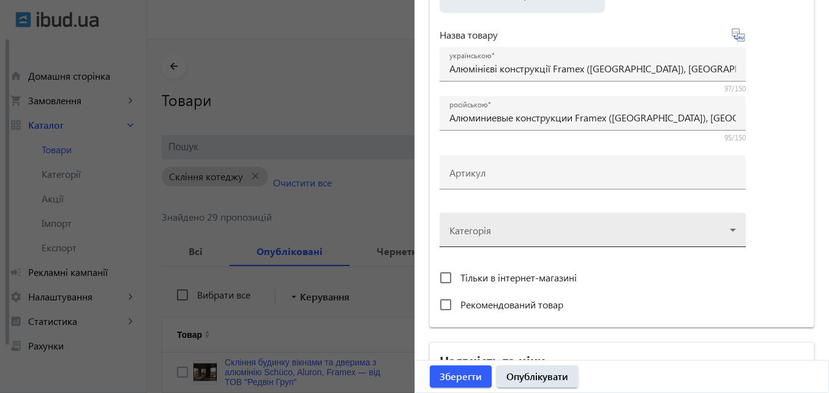
click at [464, 225] on div at bounding box center [593, 225] width 287 height 44
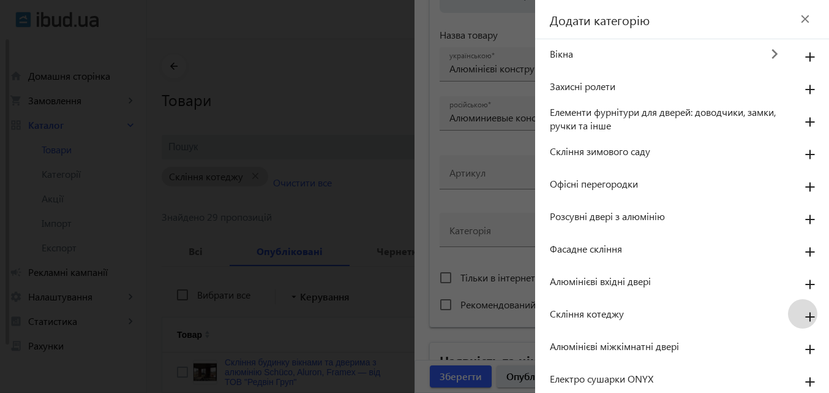
click at [805, 314] on mat-icon "add" at bounding box center [810, 317] width 29 height 22
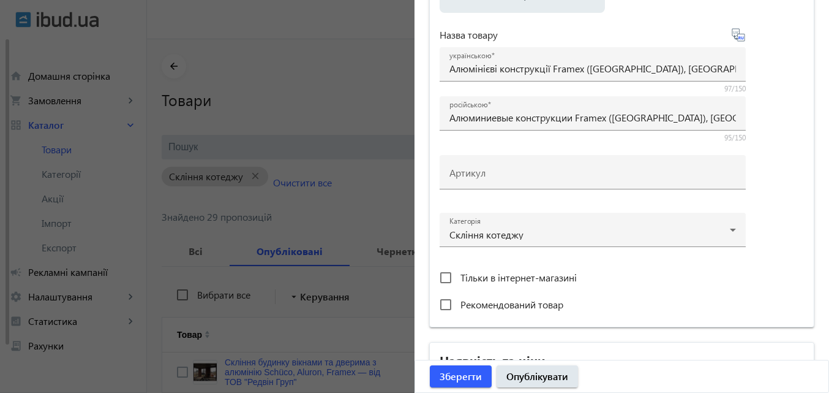
click at [494, 306] on span "Рекомендований товар" at bounding box center [512, 304] width 103 height 13
click at [458, 306] on input "Рекомендований товар" at bounding box center [446, 304] width 25 height 25
checkbox input "true"
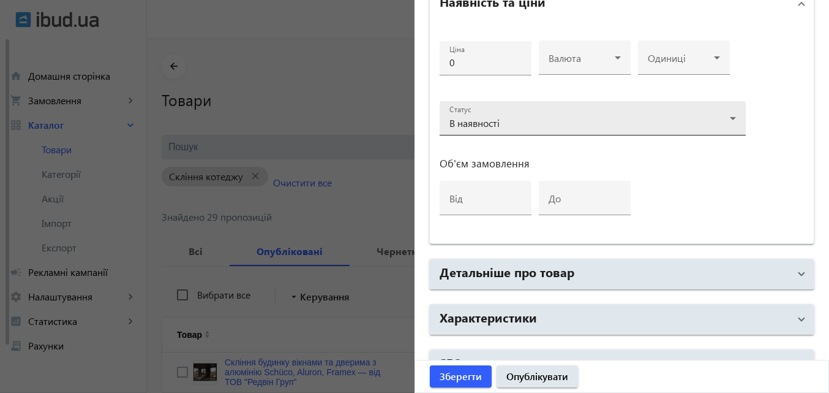
scroll to position [613, 0]
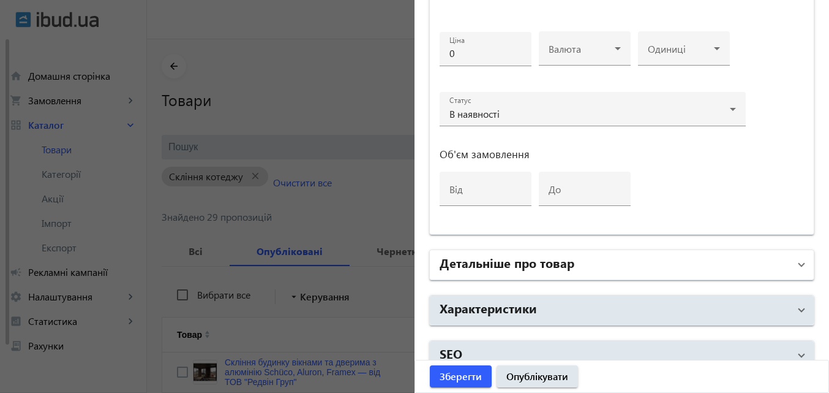
click at [486, 264] on h2 "Детальніше про товар" at bounding box center [507, 262] width 135 height 17
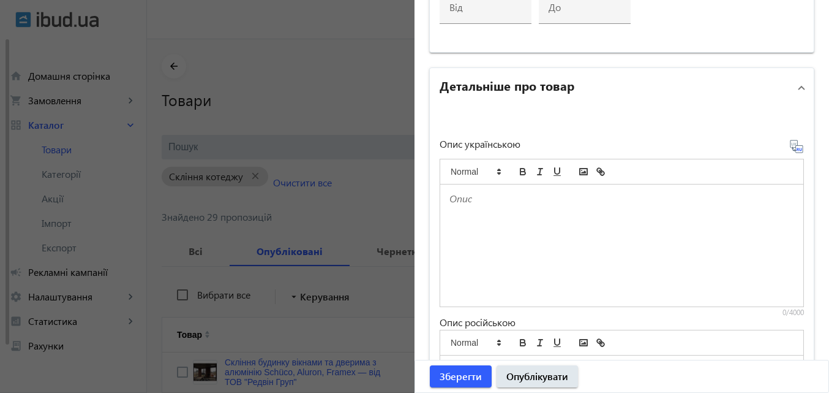
scroll to position [796, 0]
click at [469, 197] on p at bounding box center [622, 197] width 345 height 14
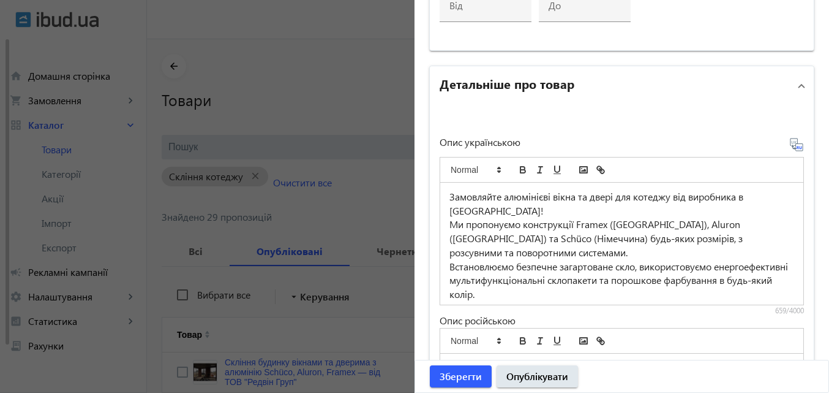
scroll to position [79, 0]
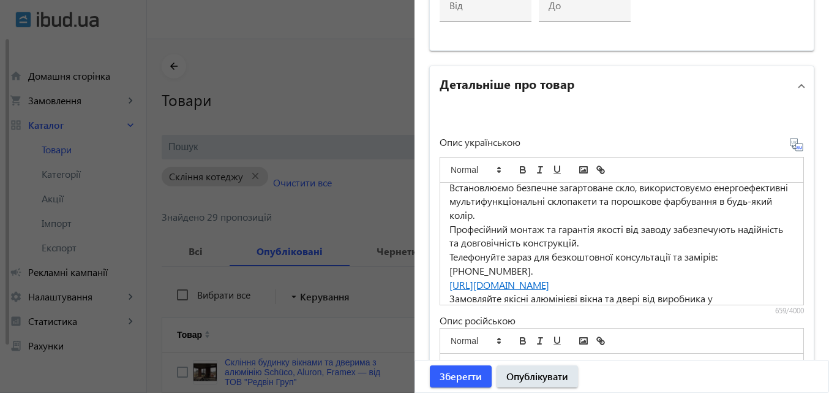
click at [790, 142] on icon at bounding box center [797, 144] width 15 height 15
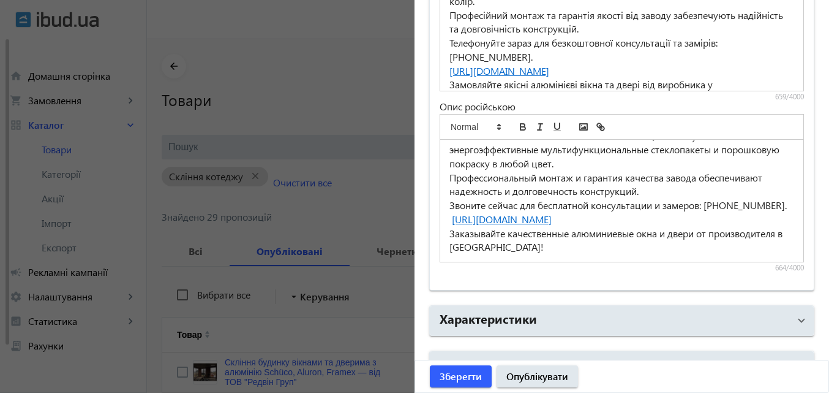
scroll to position [1038, 0]
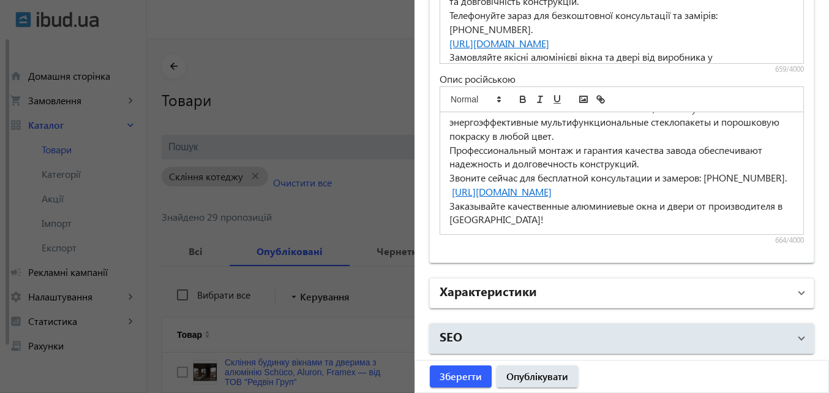
click at [525, 290] on h2 "Характеристики" at bounding box center [488, 290] width 97 height 17
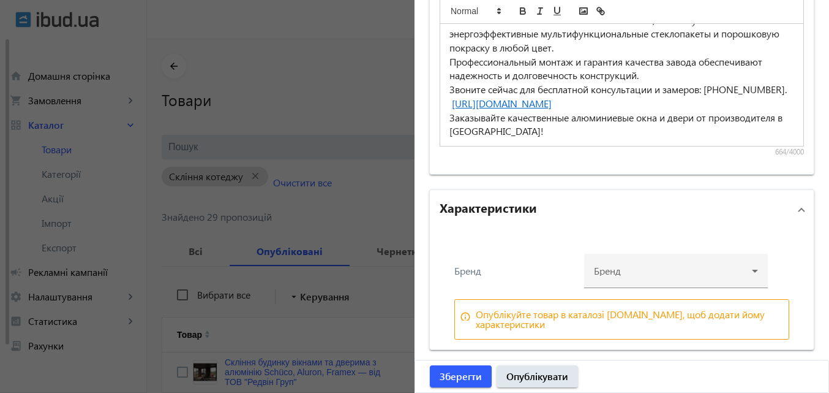
scroll to position [1168, 0]
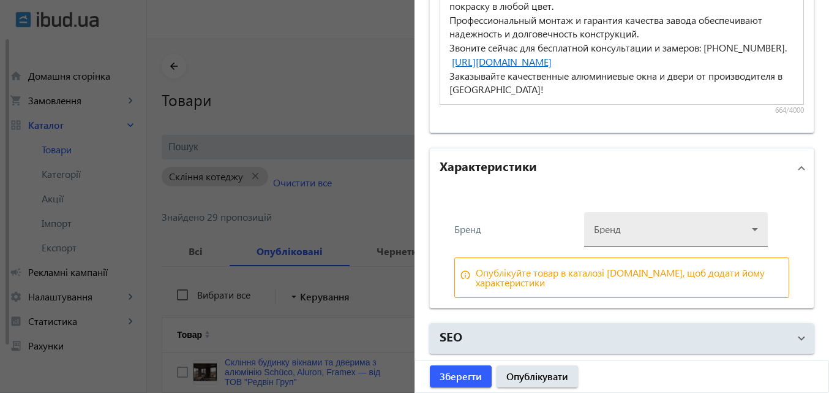
click at [644, 225] on div at bounding box center [676, 224] width 164 height 44
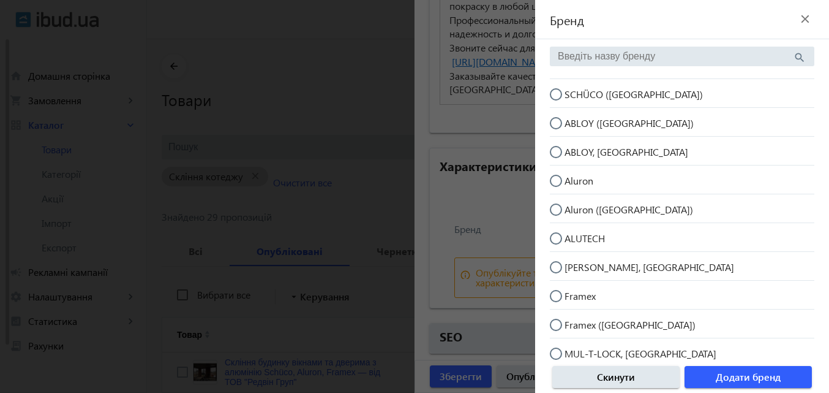
click at [554, 94] on input "SCHÜCO ([GEOGRAPHIC_DATA])" at bounding box center [562, 100] width 25 height 25
radio input "true"
click at [559, 210] on input "Aluron ([GEOGRAPHIC_DATA])" at bounding box center [562, 215] width 25 height 25
radio input "true"
click at [556, 92] on input "SCHÜCO ([GEOGRAPHIC_DATA])" at bounding box center [562, 100] width 25 height 25
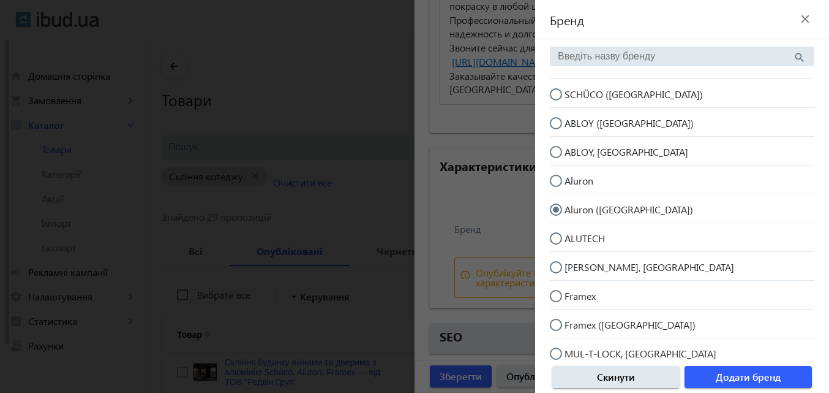
radio input "true"
click at [717, 371] on span "Додати бренд" at bounding box center [748, 376] width 65 height 13
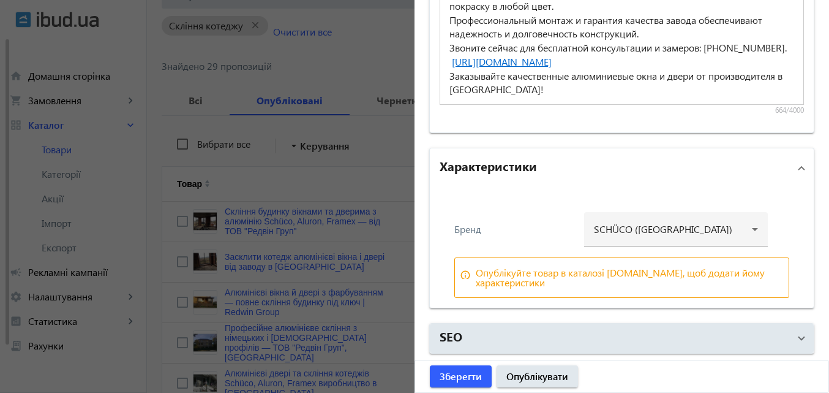
scroll to position [184, 0]
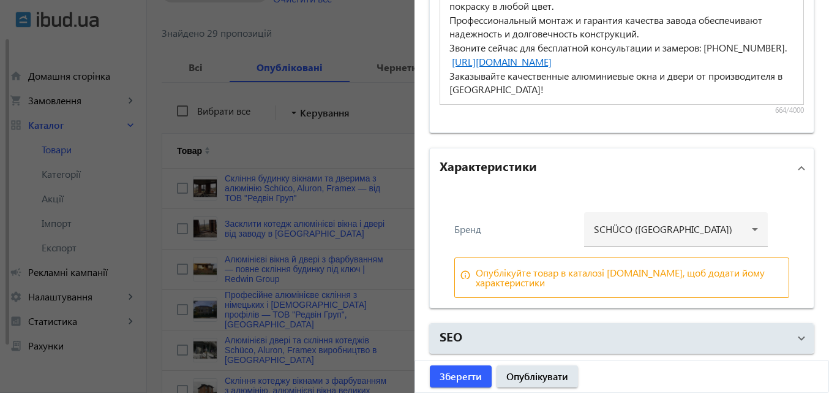
click at [498, 230] on div "Бренд" at bounding box center [516, 229] width 123 height 10
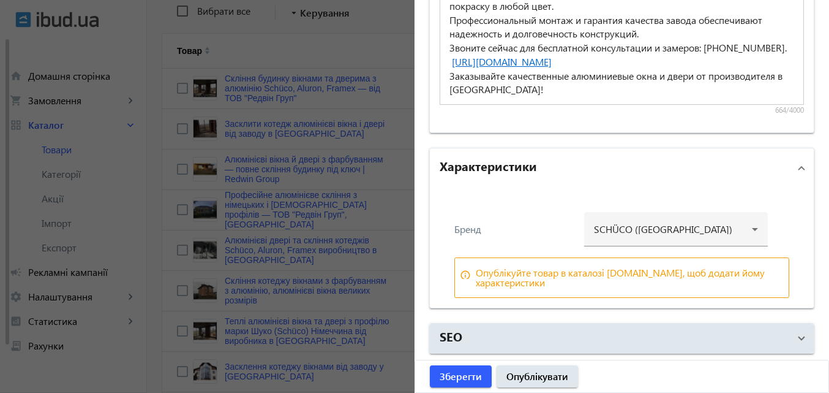
scroll to position [429, 0]
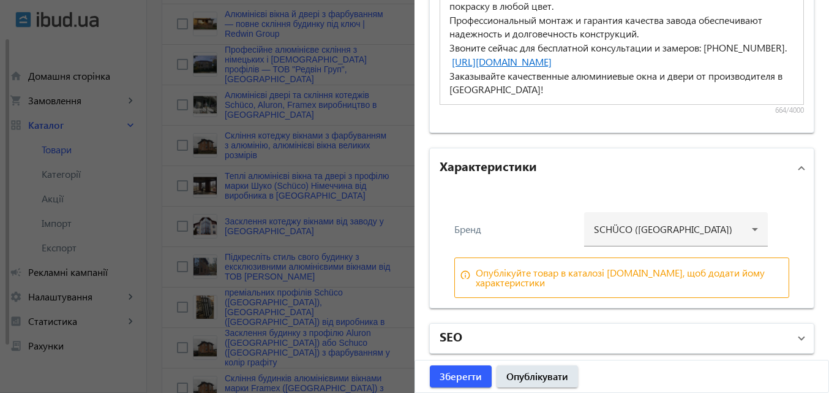
click at [451, 336] on h2 "SEO" at bounding box center [451, 335] width 23 height 17
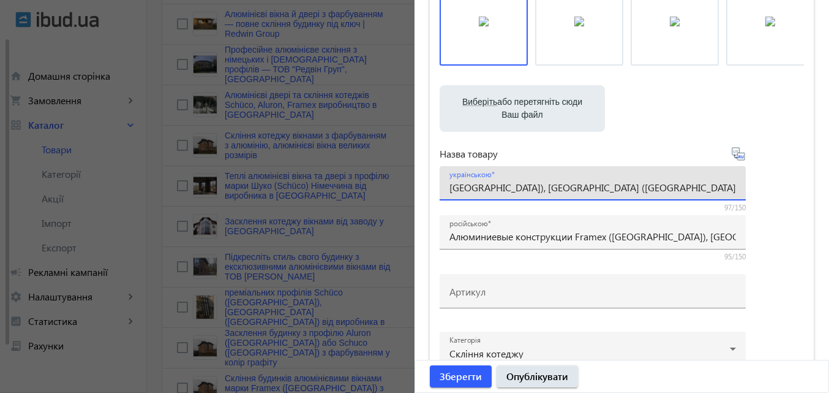
scroll to position [0, 156]
drag, startPoint x: 447, startPoint y: 186, endPoint x: 834, endPoint y: 189, distance: 387.7
click at [827, 189] on html "arrow_back home Домашня сторінка shopping_cart Замовлення keyboard_arrow_right …" at bounding box center [414, 365] width 829 height 1589
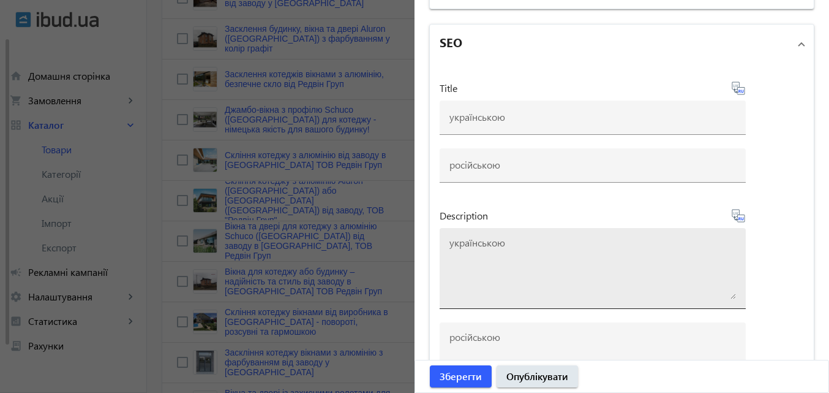
scroll to position [1474, 0]
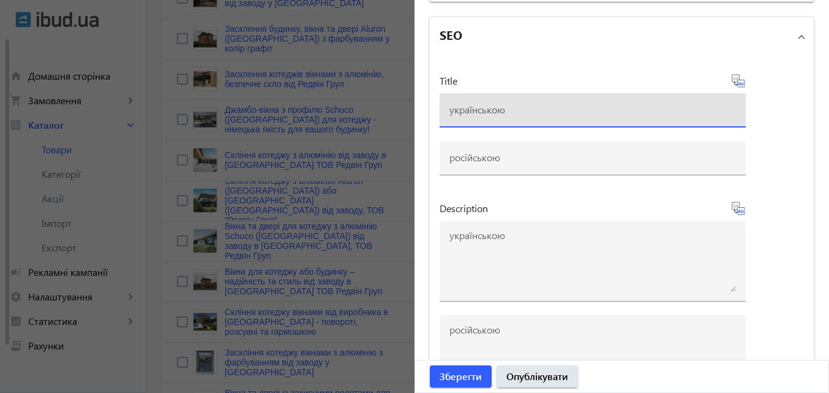
click at [491, 105] on input at bounding box center [593, 109] width 287 height 13
paste input "Алюмінієві конструкції Framex ([GEOGRAPHIC_DATA]), [GEOGRAPHIC_DATA] ([GEOGRAPH…"
type input "Алюмінієві конструкції Framex ([GEOGRAPHIC_DATA]), [GEOGRAPHIC_DATA] ([GEOGRAPH…"
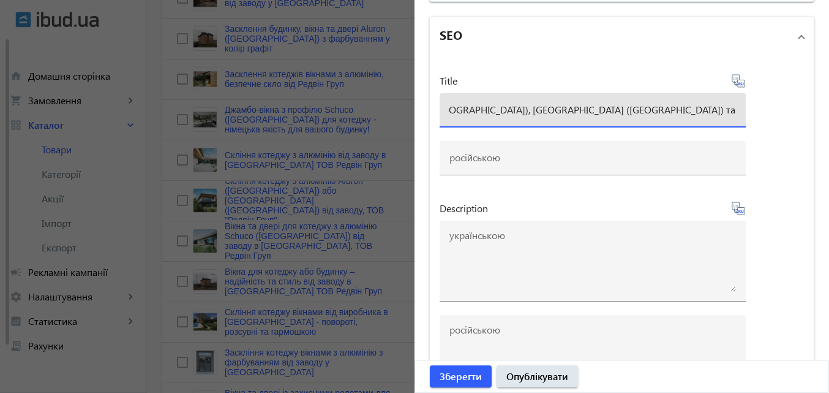
click at [734, 80] on icon at bounding box center [738, 81] width 15 height 15
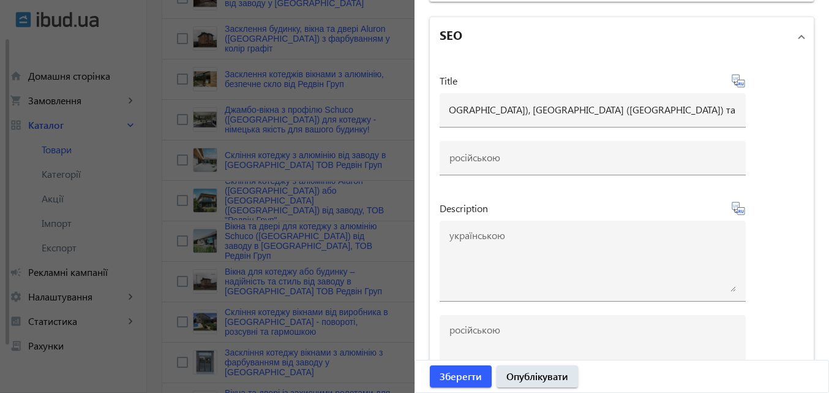
scroll to position [0, 0]
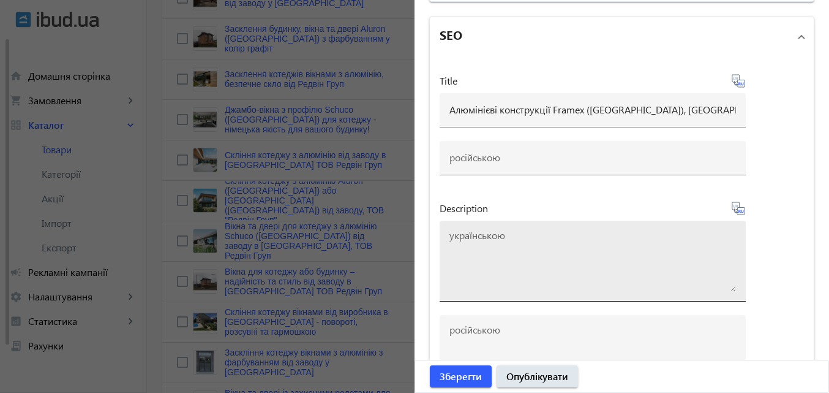
type input "Алюминиевые конструкции Framex ([GEOGRAPHIC_DATA]), [GEOGRAPHIC_DATA] ([GEOGRAP…"
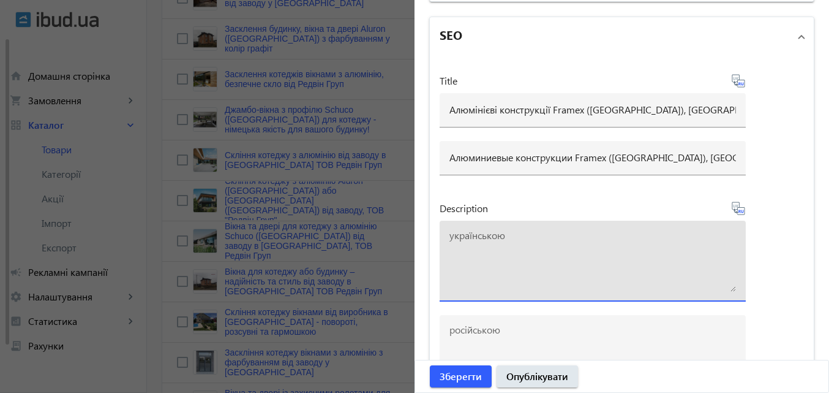
click at [491, 241] on textarea at bounding box center [593, 260] width 287 height 61
paste textarea "Алюмінієві конструкції Framex ([GEOGRAPHIC_DATA]), [GEOGRAPHIC_DATA] ([GEOGRAPH…"
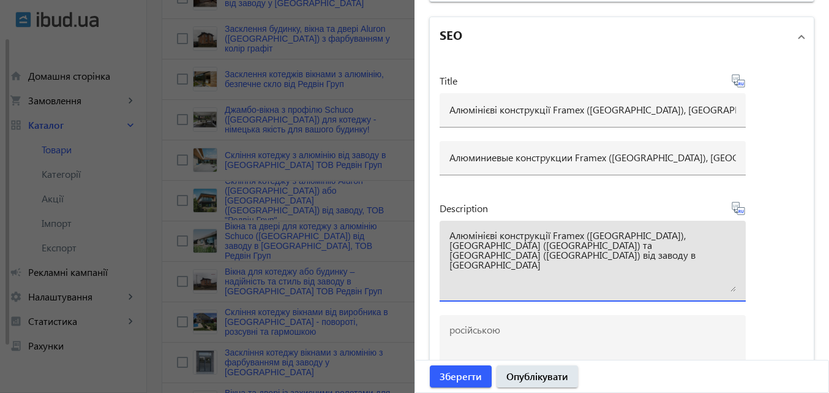
type textarea "Алюмінієві конструкції Framex ([GEOGRAPHIC_DATA]), [GEOGRAPHIC_DATA] ([GEOGRAPH…"
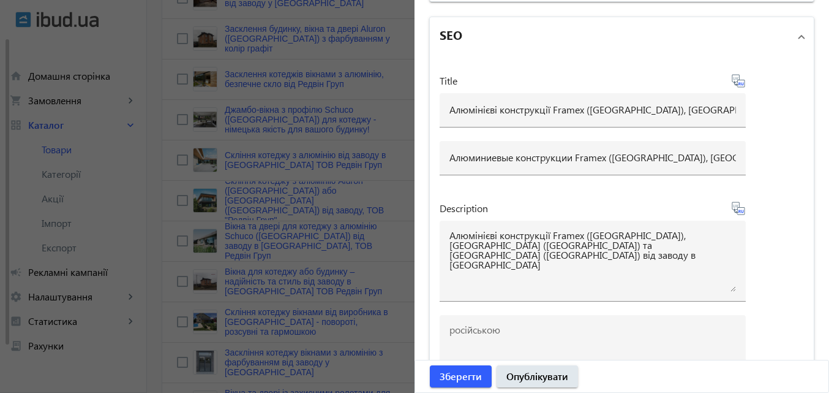
click at [733, 203] on icon at bounding box center [738, 208] width 15 height 15
type textarea "Алюминиевые конструкции Framex ([GEOGRAPHIC_DATA]), [GEOGRAPHIC_DATA] ([GEOGRAP…"
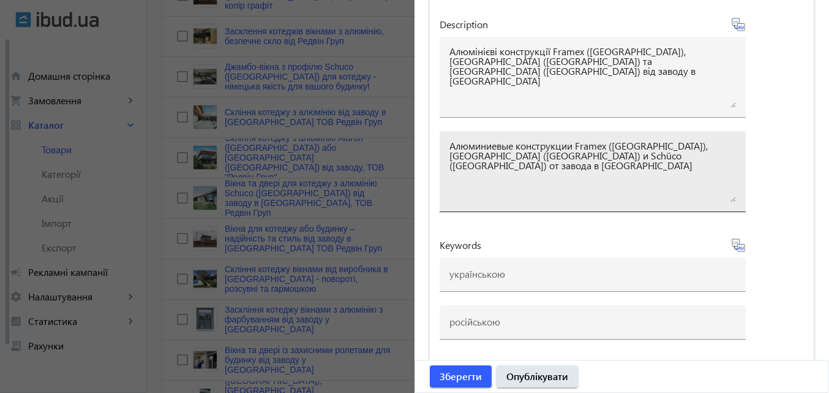
scroll to position [1041, 0]
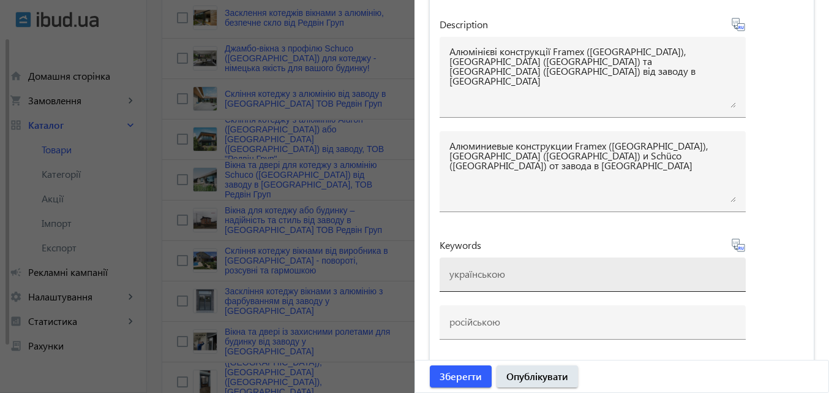
click at [480, 276] on input at bounding box center [593, 273] width 287 height 13
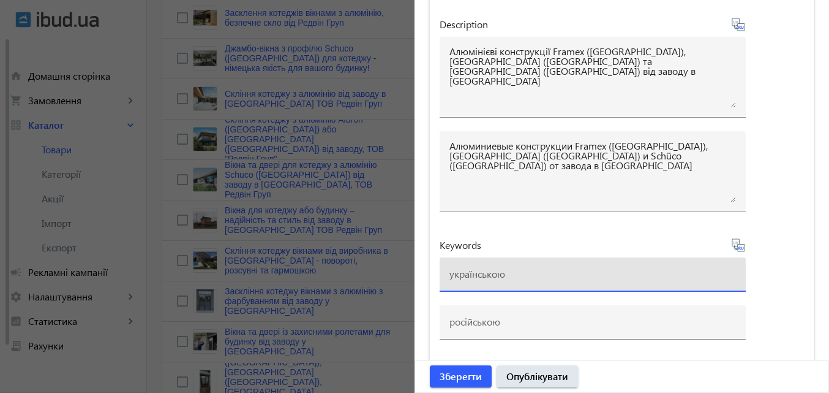
paste input "• • loremipsum dolor Sitame, Consec, Adipis • • elitseddoe tempo Incidi, Utlabo…"
type input "• • loremipsum dolor Sitame, Consec, Adipis • • elitseddoe tempo Incidi, Utlabo…"
click at [736, 246] on icon at bounding box center [738, 245] width 15 height 15
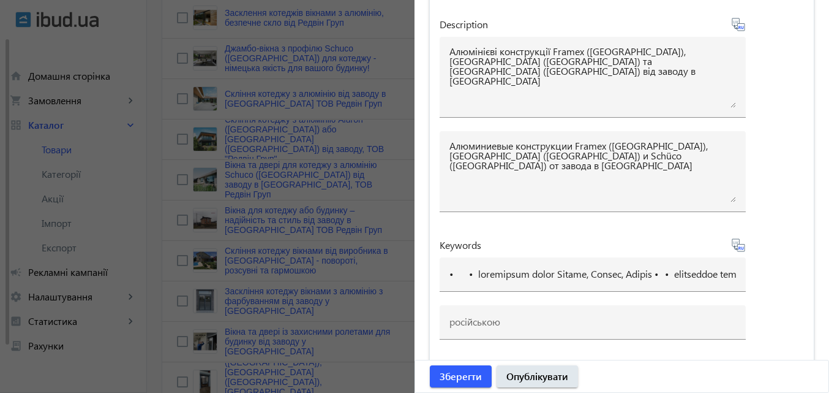
type input "• • loremipsumd sita Consec, Adipis, Elitse • • doeiusmodte incid Utlabo, Etdol…"
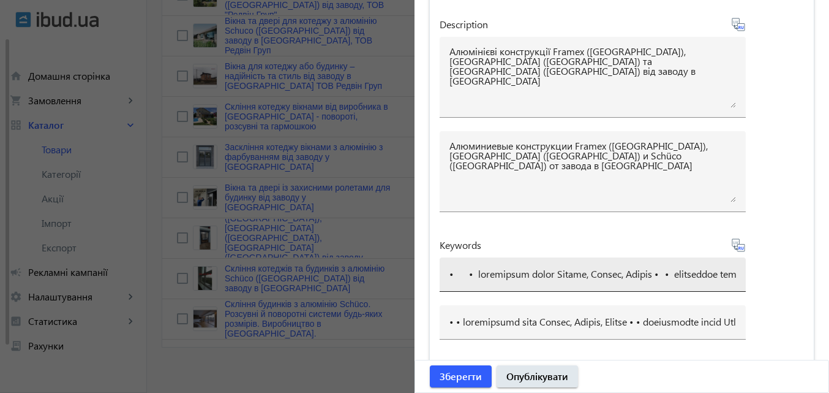
scroll to position [1196, 0]
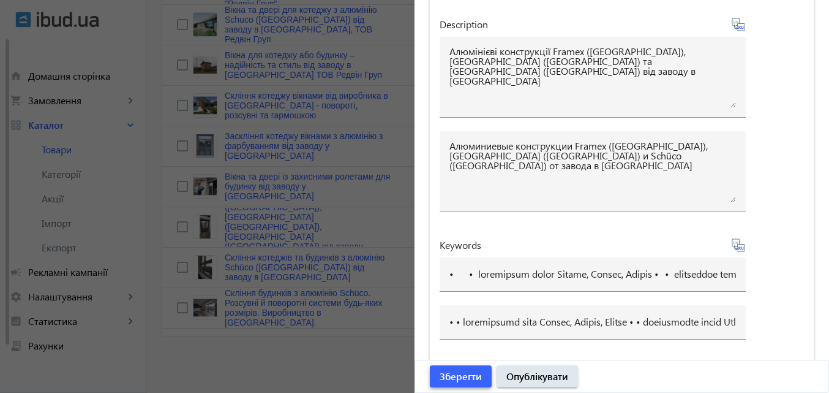
click at [456, 371] on span "Зберегти" at bounding box center [461, 375] width 42 height 13
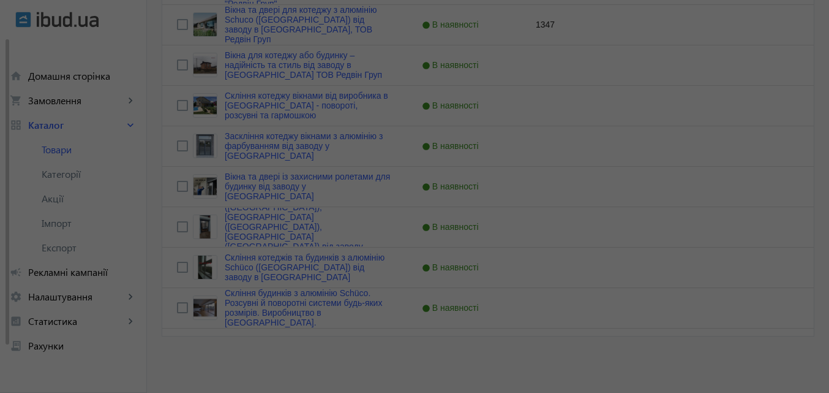
scroll to position [0, 0]
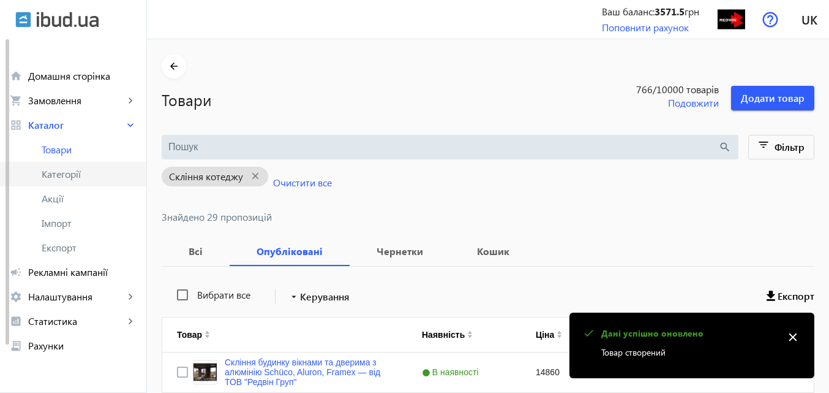
click at [53, 175] on span "Категорії" at bounding box center [89, 174] width 95 height 12
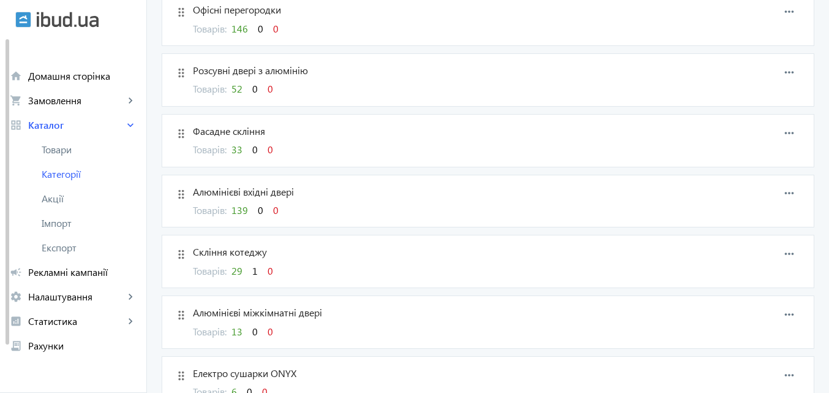
scroll to position [429, 0]
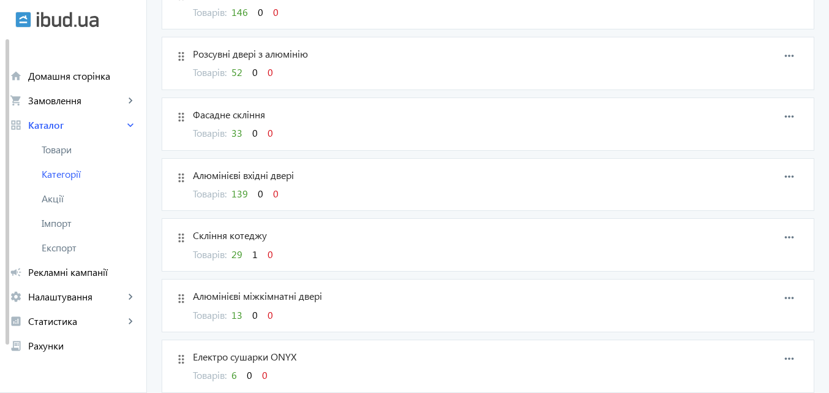
click at [252, 254] on span "1" at bounding box center [255, 253] width 6 height 13
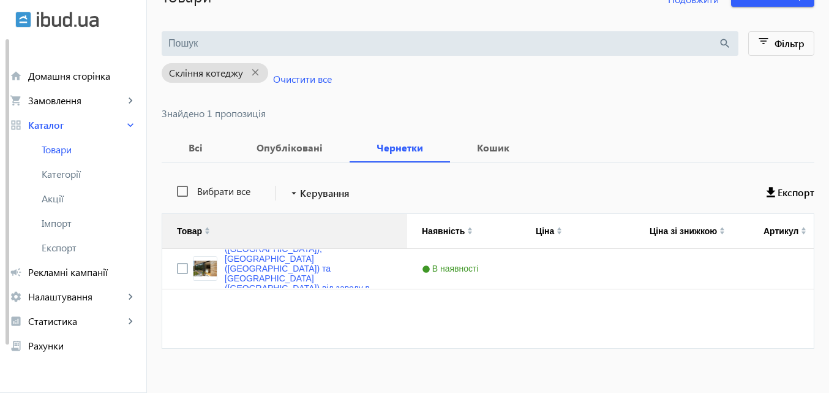
scroll to position [116, 0]
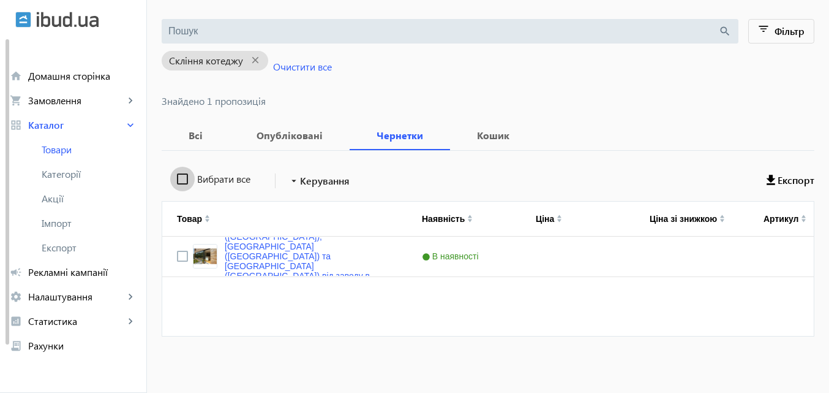
click at [177, 180] on input "Вибрати все" at bounding box center [182, 179] width 25 height 25
checkbox input "true"
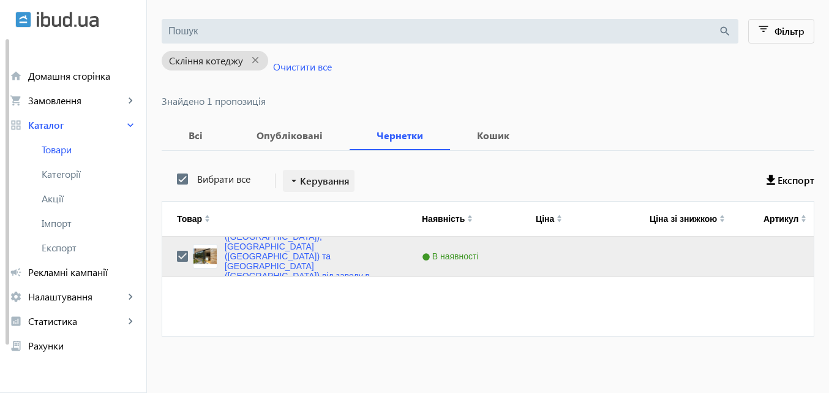
click at [309, 179] on span "Керування" at bounding box center [325, 180] width 50 height 15
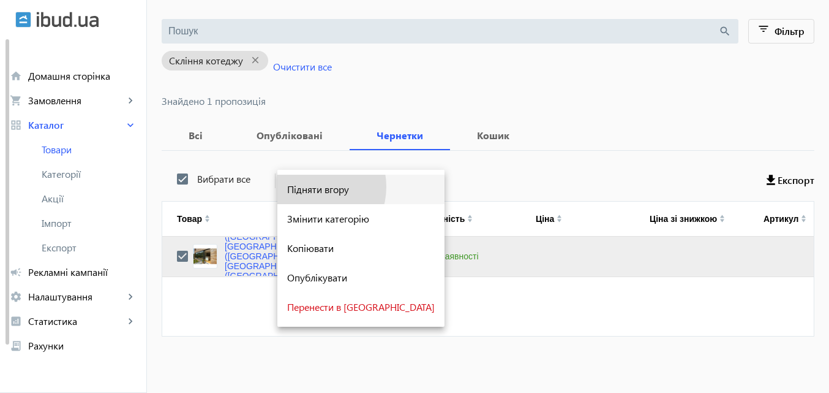
click at [309, 186] on span "Підняти вгору" at bounding box center [361, 189] width 148 height 10
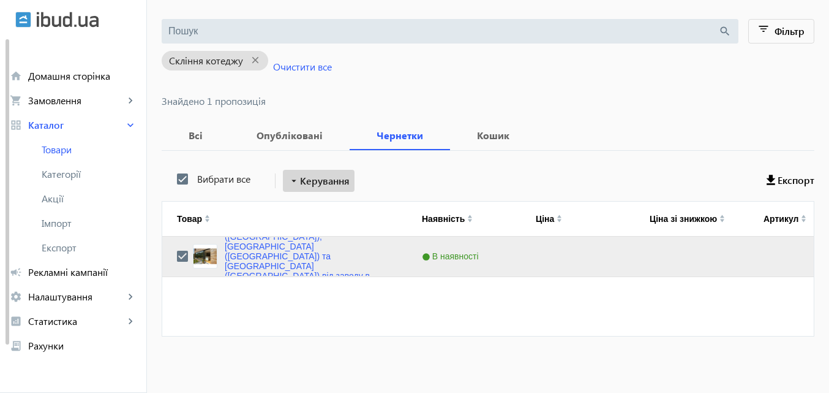
click at [323, 178] on span "Керування" at bounding box center [325, 180] width 50 height 15
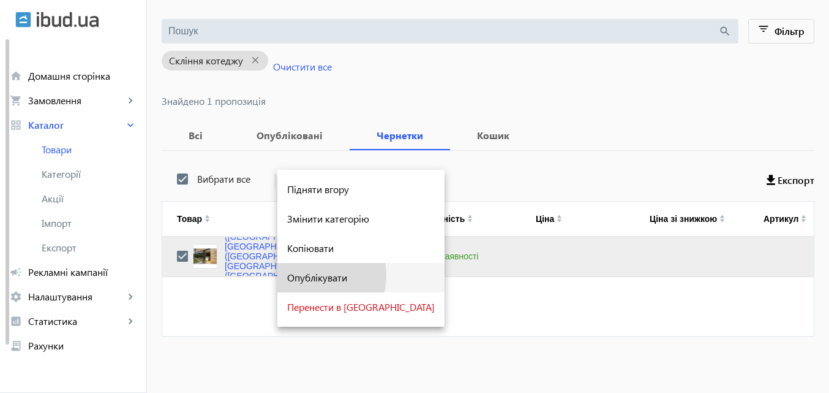
click at [311, 275] on span "Опублікувати" at bounding box center [361, 278] width 148 height 10
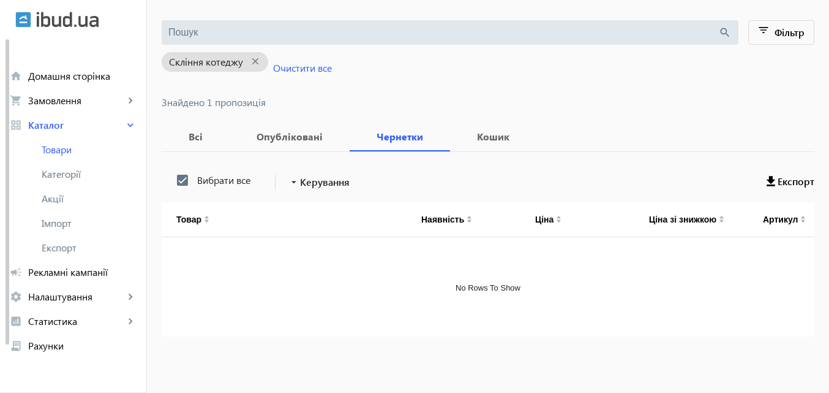
scroll to position [0, 0]
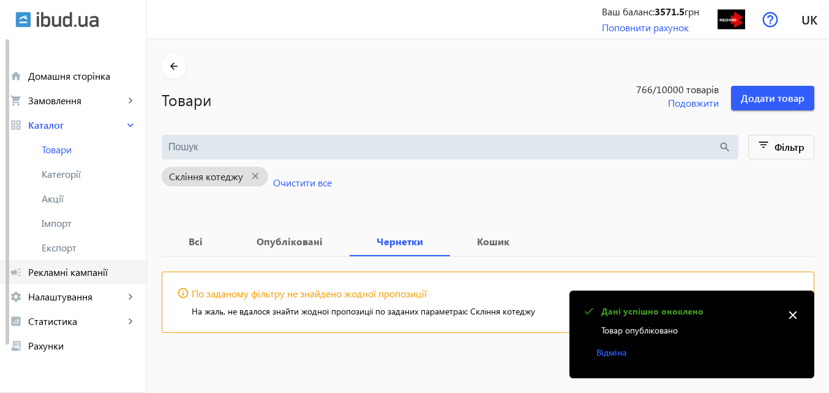
click at [80, 271] on span "Рекламні кампанії" at bounding box center [82, 272] width 108 height 12
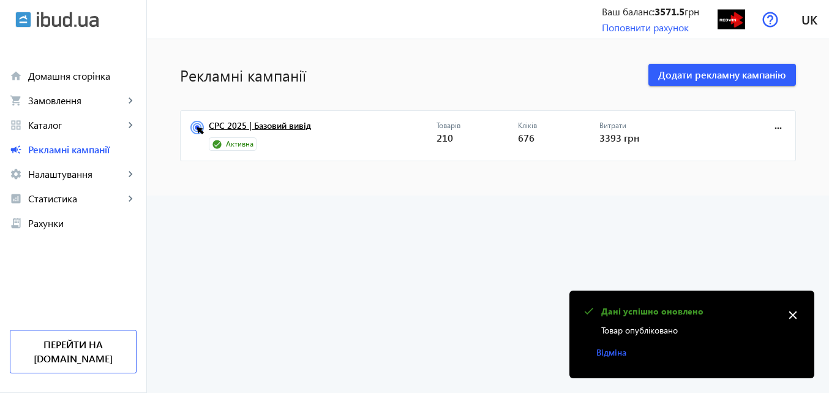
click at [300, 121] on link "CPC 2025 | Базовий вивід" at bounding box center [323, 129] width 228 height 17
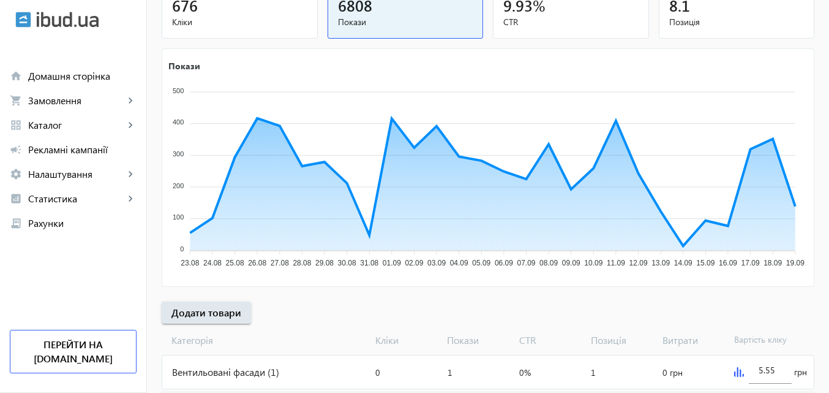
scroll to position [184, 0]
